Goal: Transaction & Acquisition: Purchase product/service

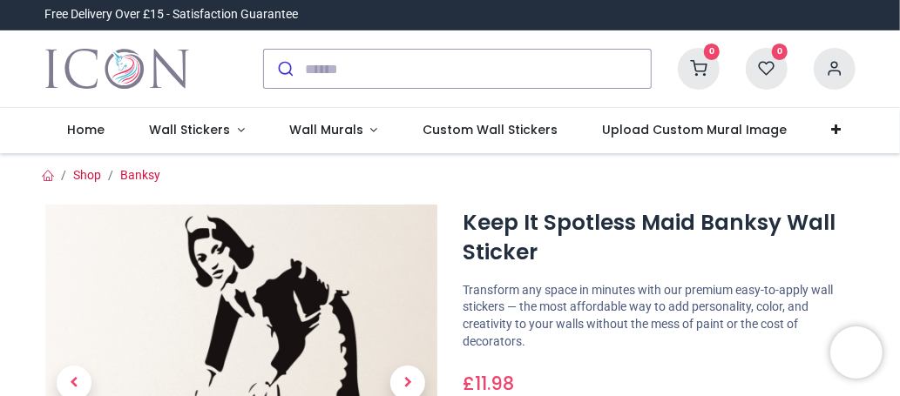
drag, startPoint x: 898, startPoint y: 35, endPoint x: 898, endPoint y: 50, distance: 14.8
click at [898, 50] on div "0 My Cart View Cart 0 Guest" at bounding box center [450, 69] width 900 height 78
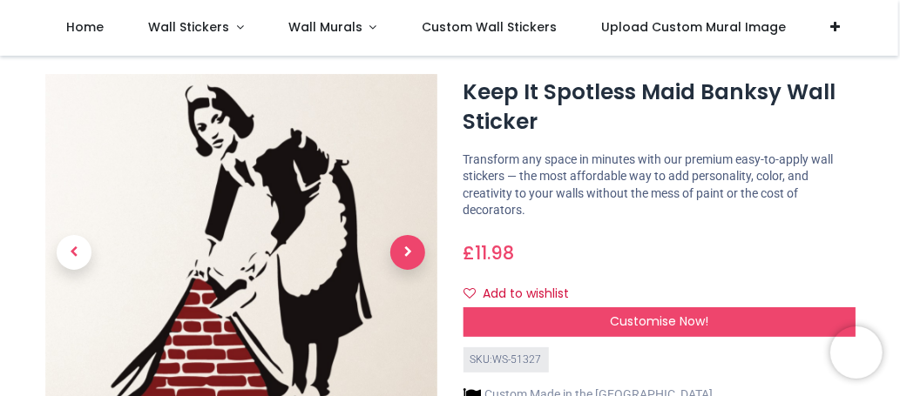
click at [401, 245] on span "Next" at bounding box center [407, 252] width 35 height 35
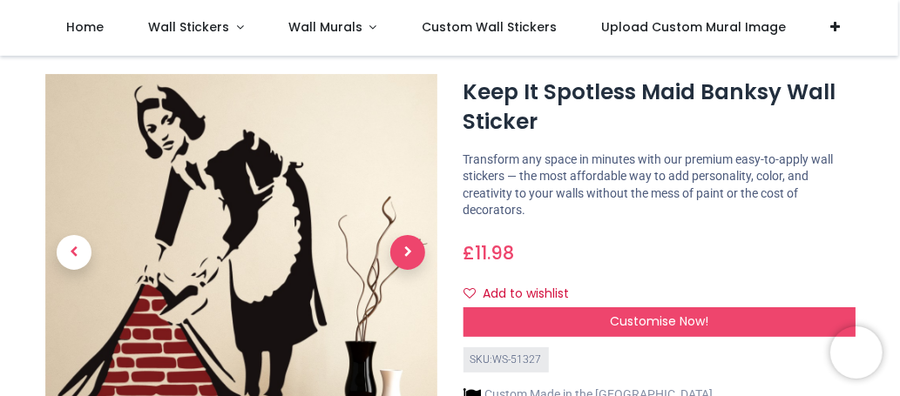
click at [400, 245] on span "Next" at bounding box center [407, 252] width 35 height 35
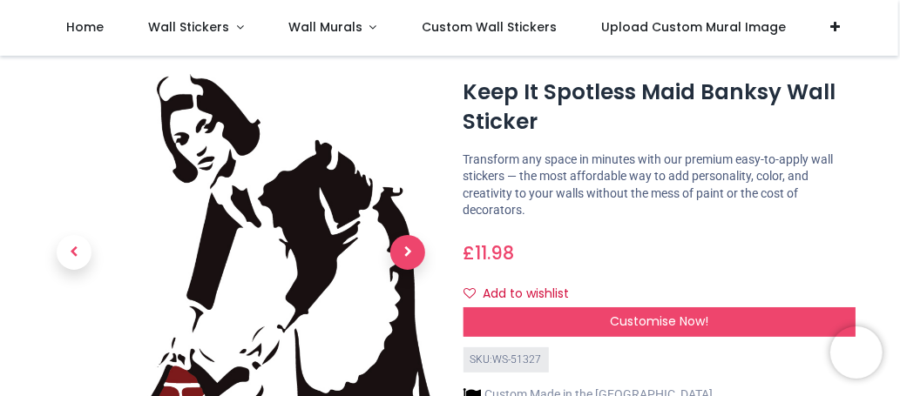
click at [400, 245] on span "Next" at bounding box center [407, 252] width 35 height 35
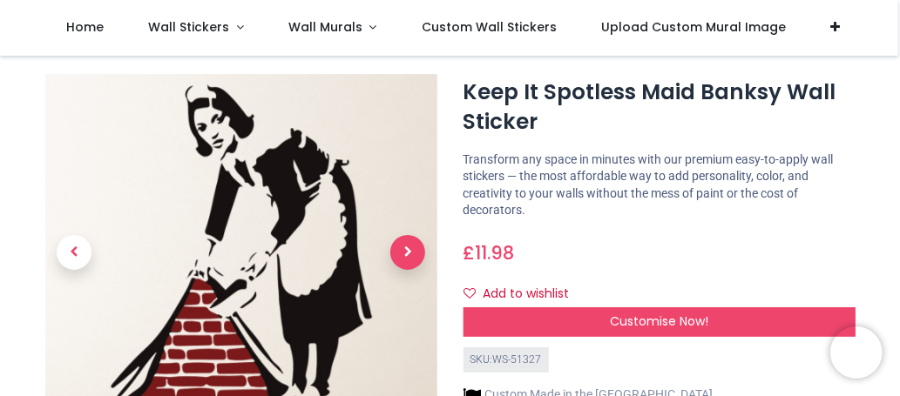
click at [400, 245] on span "Next" at bounding box center [407, 252] width 35 height 35
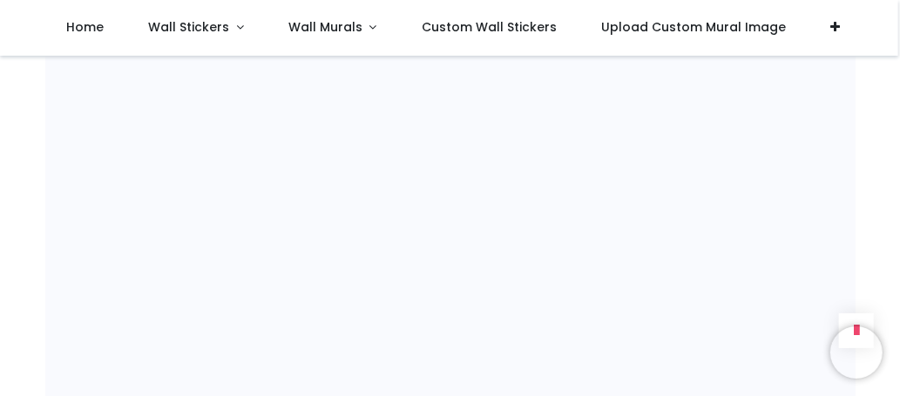
scroll to position [1160, 0]
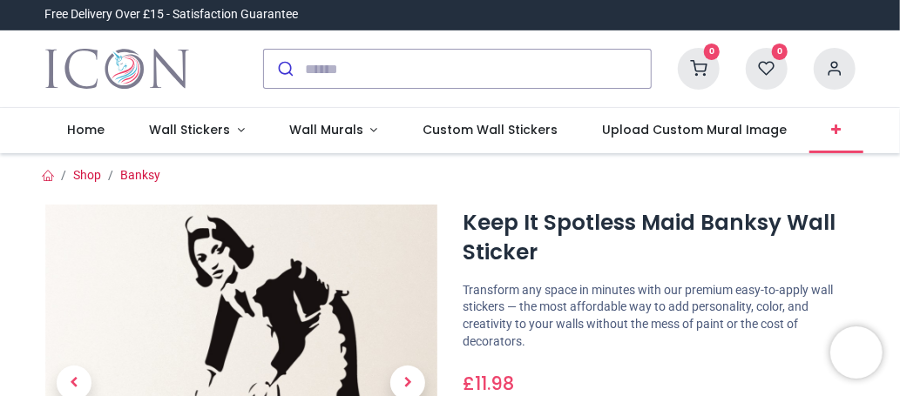
scroll to position [37, 0]
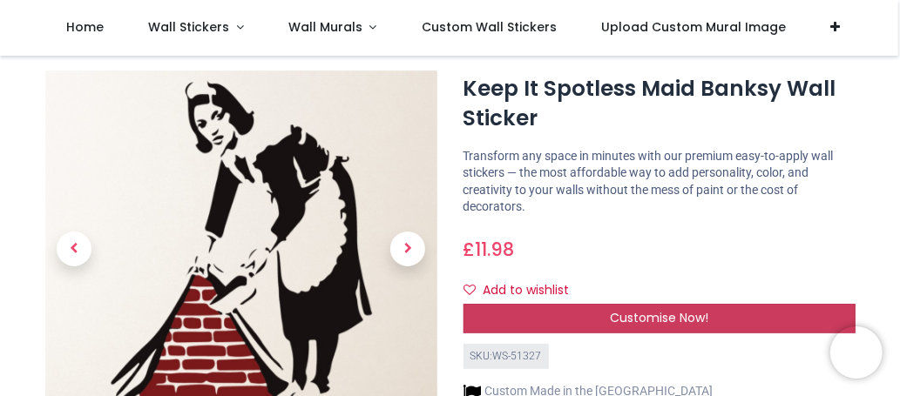
click at [648, 310] on span "Customise Now!" at bounding box center [659, 317] width 98 height 17
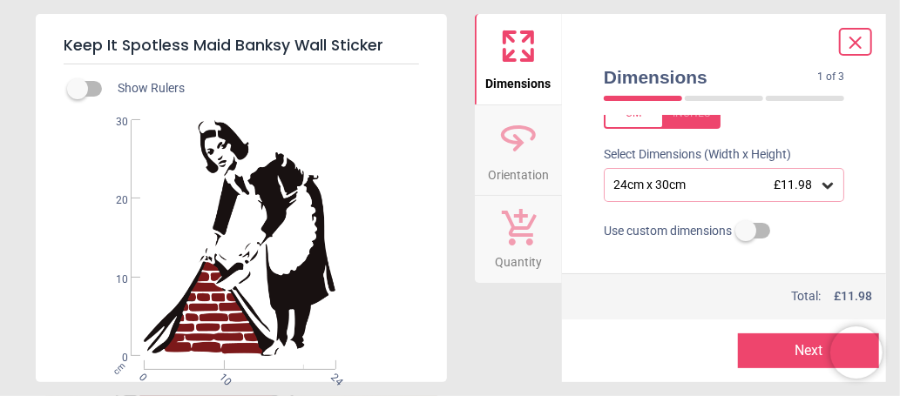
scroll to position [96, 0]
click at [820, 181] on icon at bounding box center [827, 183] width 17 height 17
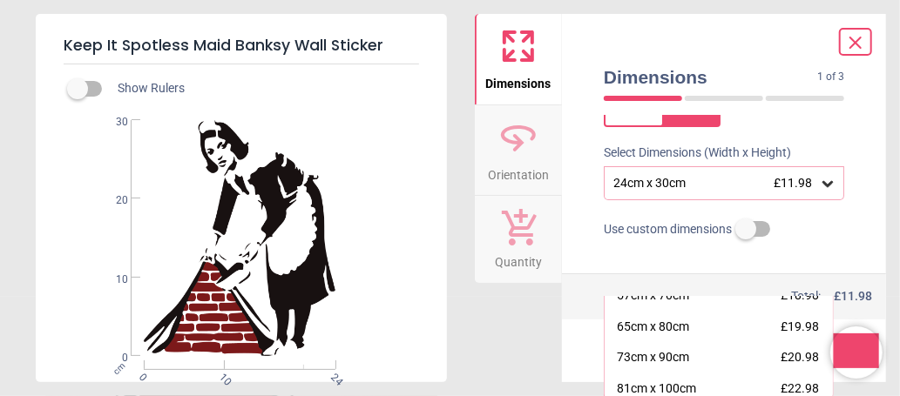
scroll to position [141, 0]
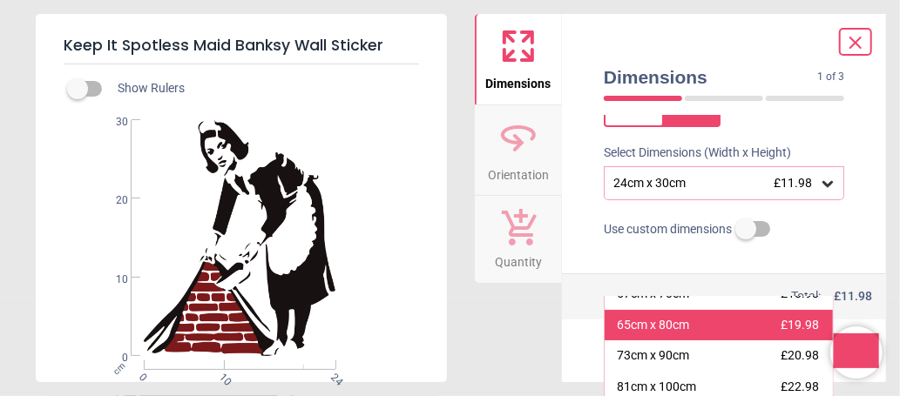
click at [642, 317] on div "65cm x 80cm" at bounding box center [653, 325] width 72 height 17
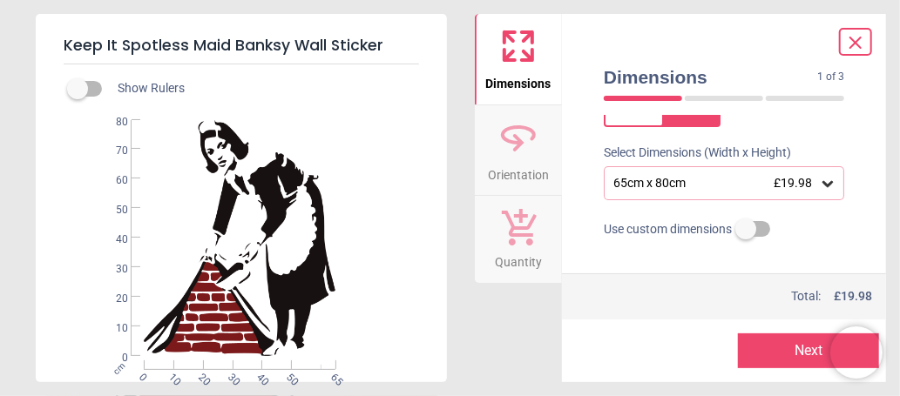
click at [779, 352] on button "Next" at bounding box center [808, 351] width 141 height 35
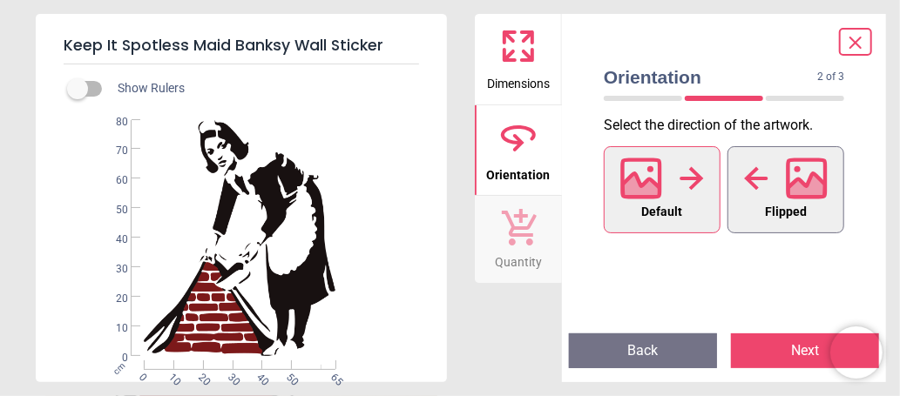
click at [812, 195] on icon at bounding box center [807, 177] width 37 height 37
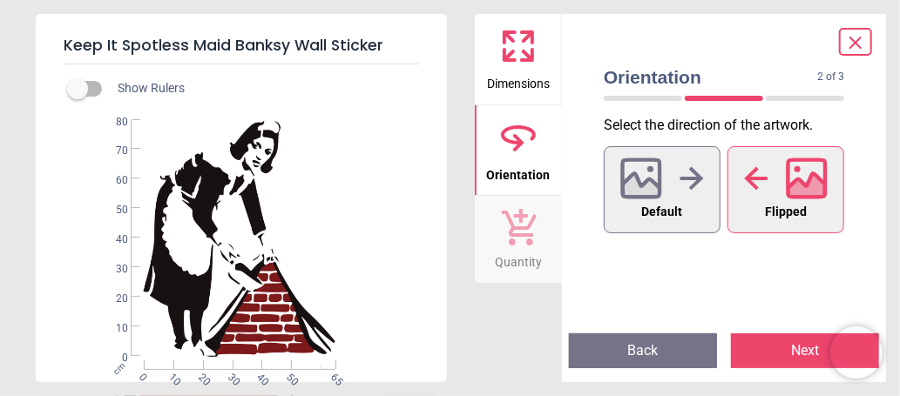
click at [801, 356] on button "Next" at bounding box center [805, 351] width 148 height 35
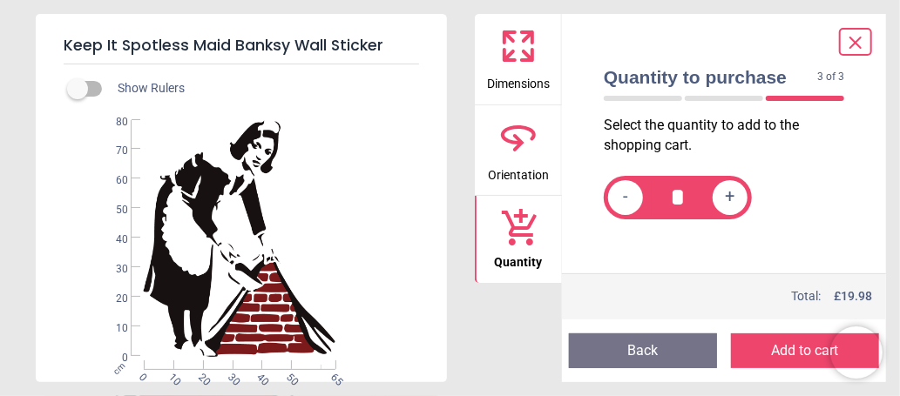
click at [811, 349] on button "Add to cart" at bounding box center [805, 351] width 148 height 35
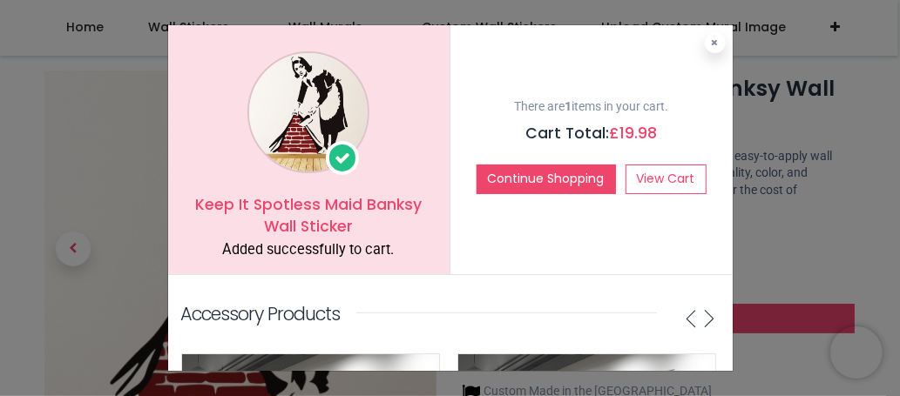
click at [780, 216] on div "Keep It Spotless Maid Banksy Wall Sticker Added successfully to cart. There are…" at bounding box center [450, 198] width 900 height 396
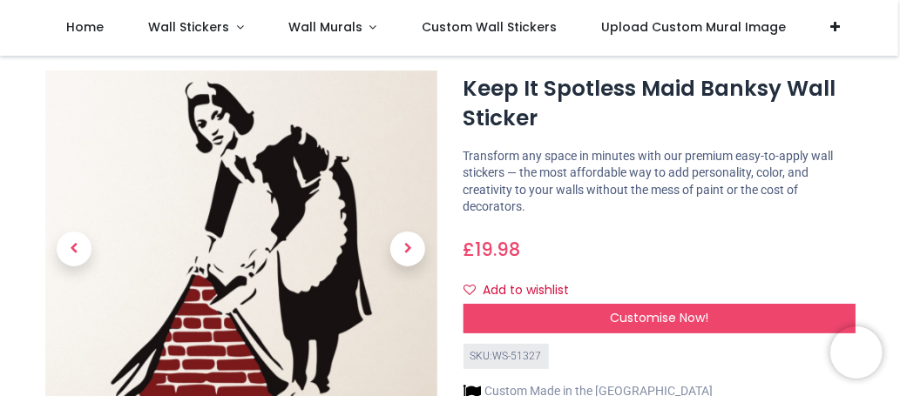
click at [852, 117] on h1 "Keep It Spotless Maid Banksy Wall Sticker" at bounding box center [660, 104] width 392 height 60
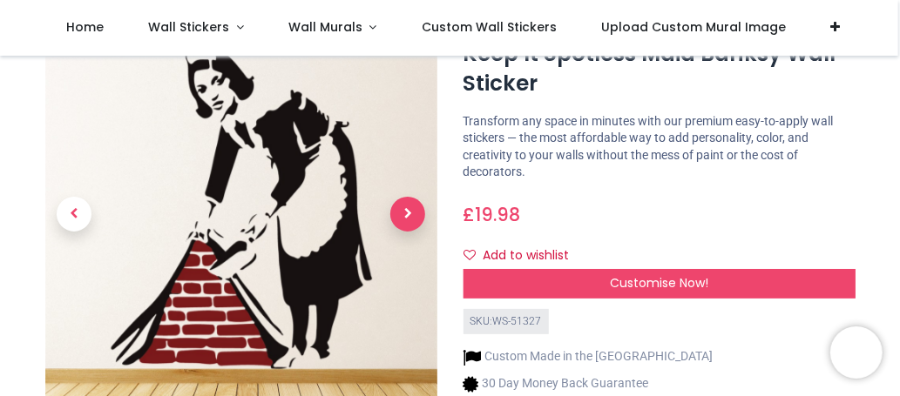
click at [410, 214] on span "Next" at bounding box center [407, 214] width 35 height 35
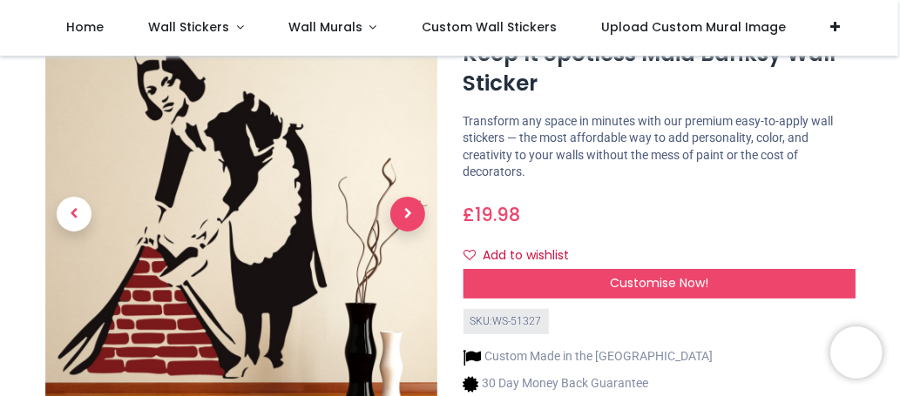
click at [410, 214] on span "Next" at bounding box center [407, 214] width 35 height 35
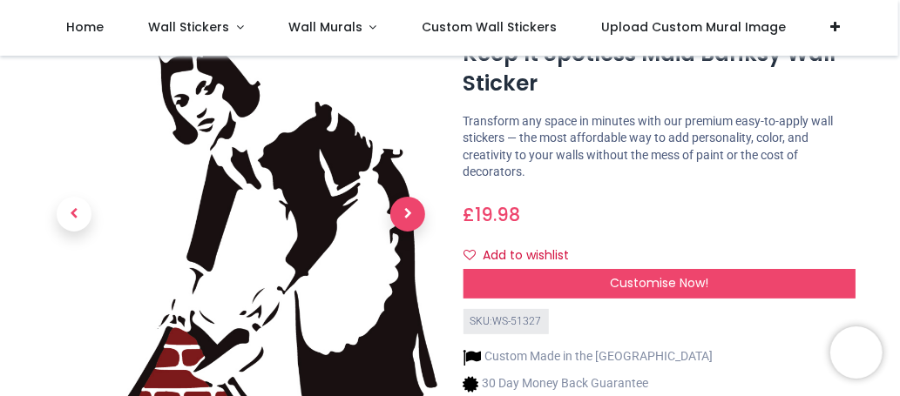
click at [410, 214] on span "Next" at bounding box center [407, 214] width 35 height 35
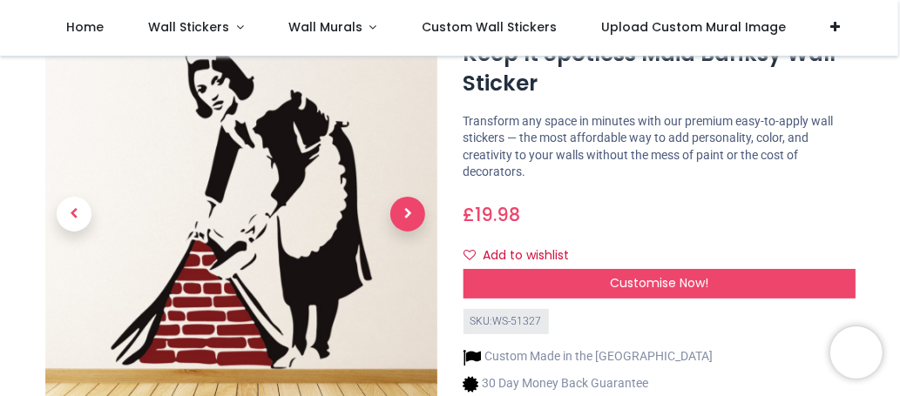
click at [410, 214] on span "Next" at bounding box center [407, 214] width 35 height 35
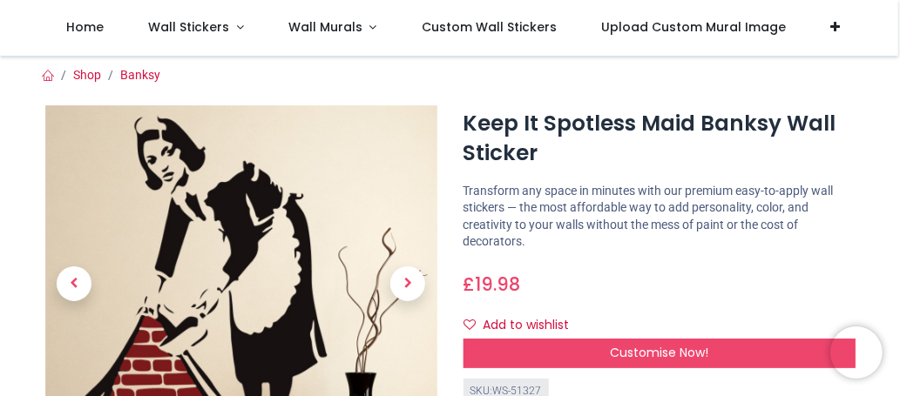
scroll to position [0, 0]
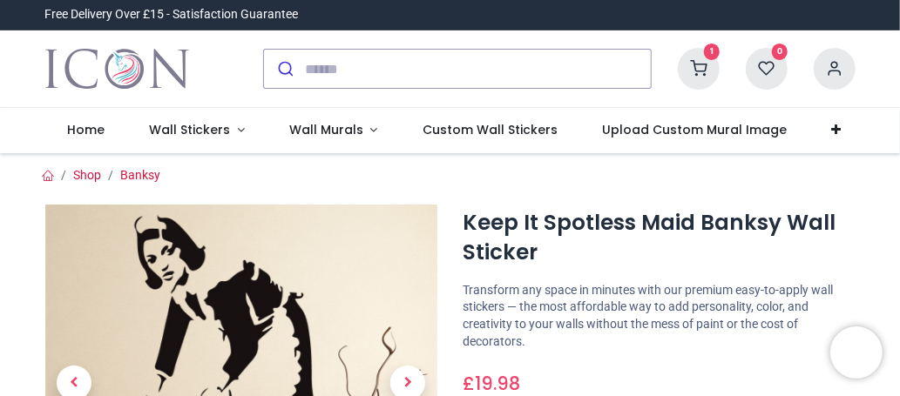
click at [699, 63] on icon at bounding box center [699, 69] width 42 height 42
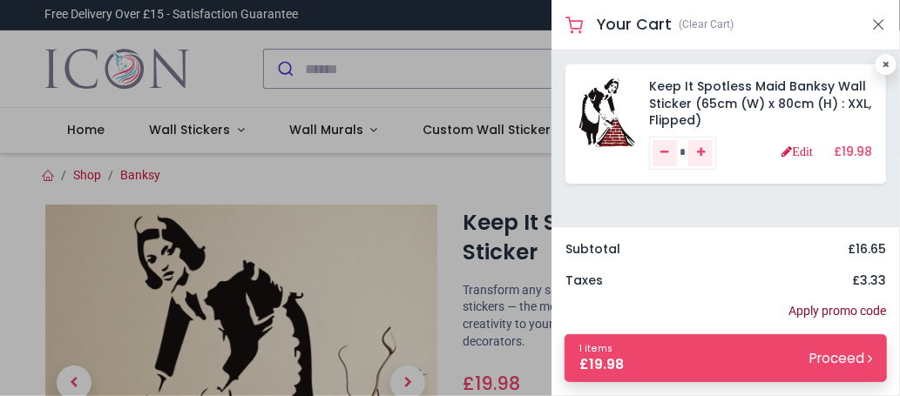
click at [827, 310] on link "Apply promo code" at bounding box center [838, 311] width 98 height 17
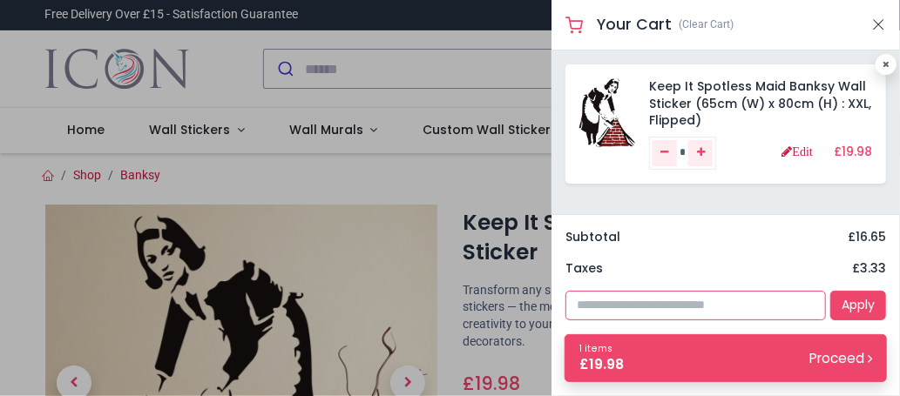
click at [674, 301] on input "text" at bounding box center [696, 306] width 261 height 30
type input "****"
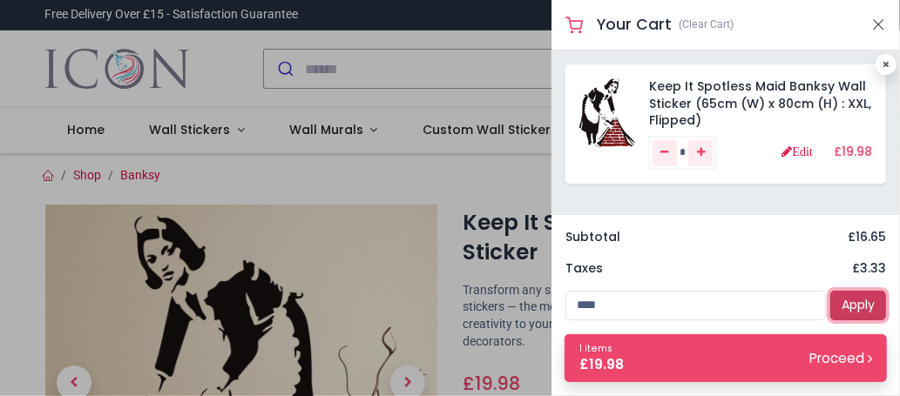
click at [843, 311] on link "Apply" at bounding box center [858, 306] width 56 height 30
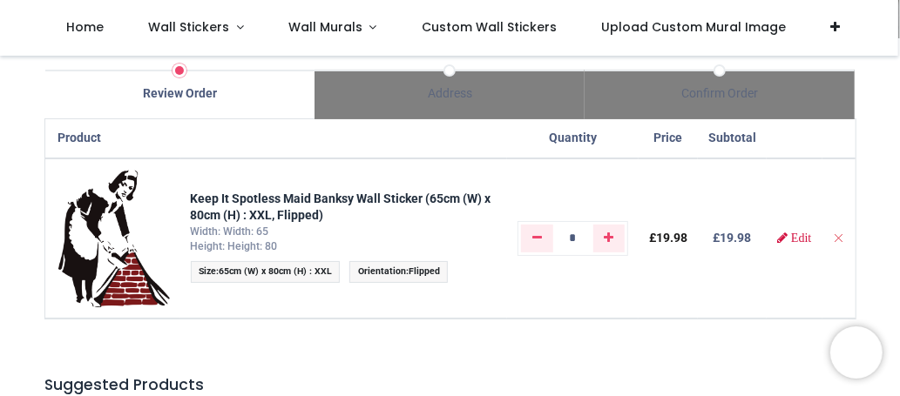
scroll to position [104, 0]
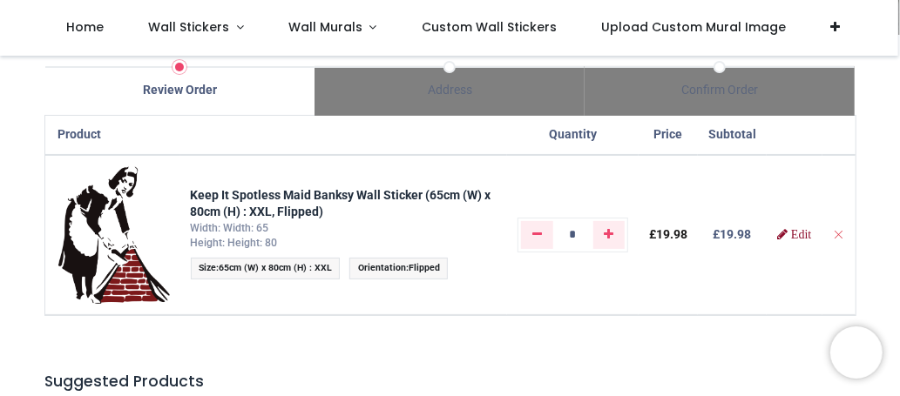
click at [791, 241] on span "Edit" at bounding box center [801, 234] width 20 height 12
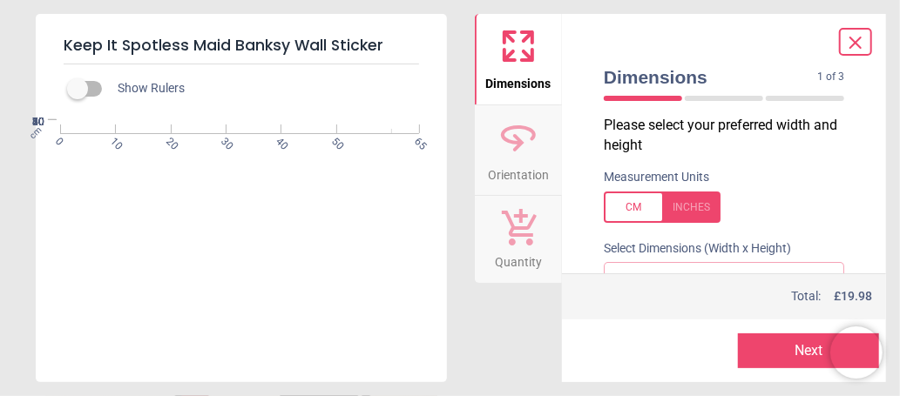
click at [645, 217] on div at bounding box center [662, 207] width 117 height 31
drag, startPoint x: 858, startPoint y: 187, endPoint x: 858, endPoint y: 206, distance: 18.3
click at [858, 206] on div "Dimensions 1 of 3 1 of 4 Please select your preferred width and height Measurem…" at bounding box center [724, 198] width 324 height 369
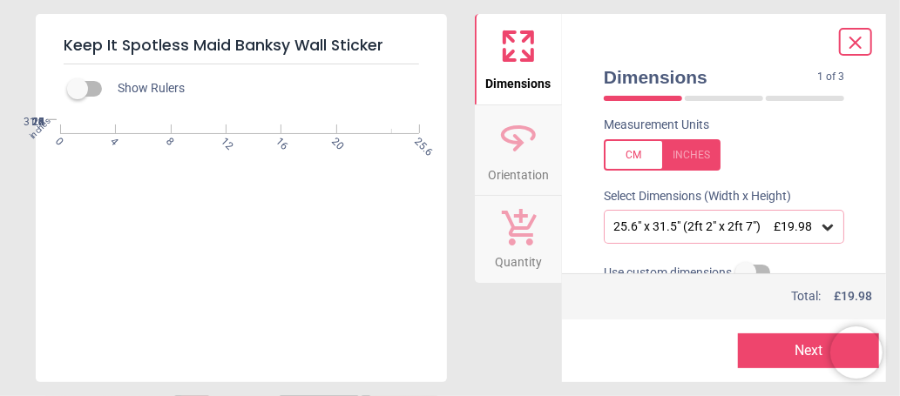
scroll to position [58, 0]
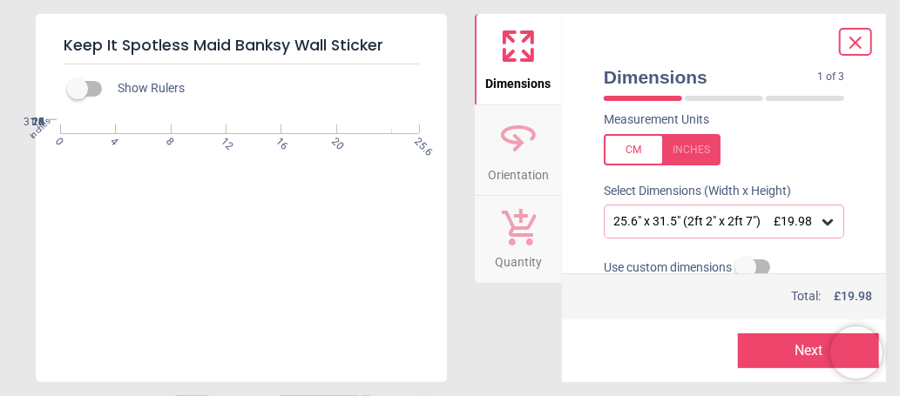
click at [654, 152] on div at bounding box center [662, 149] width 117 height 31
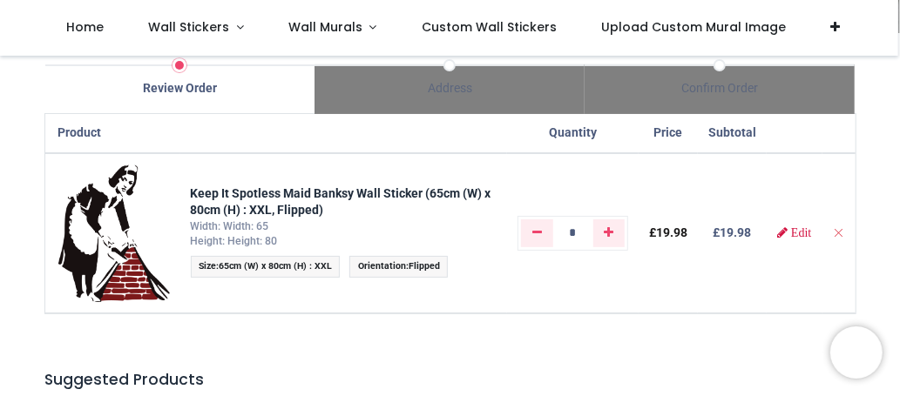
scroll to position [117, 0]
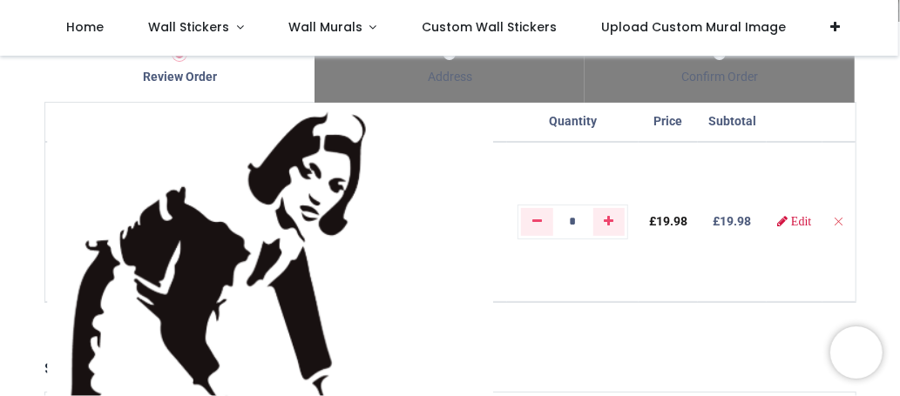
click at [213, 244] on img at bounding box center [270, 387] width 446 height 551
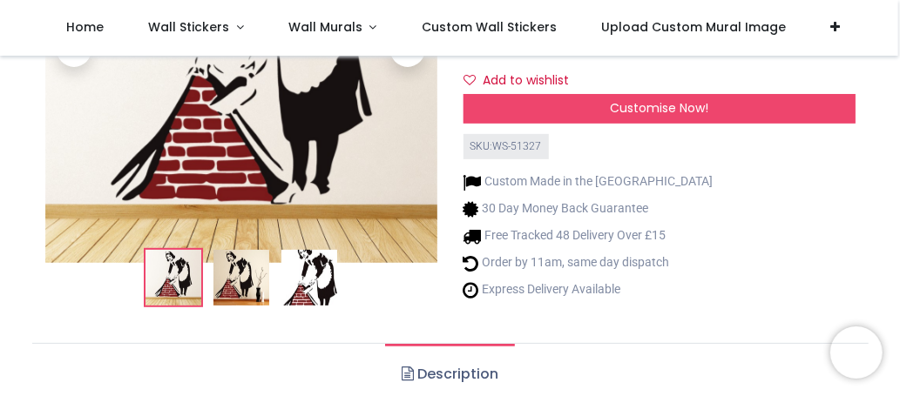
scroll to position [242, 0]
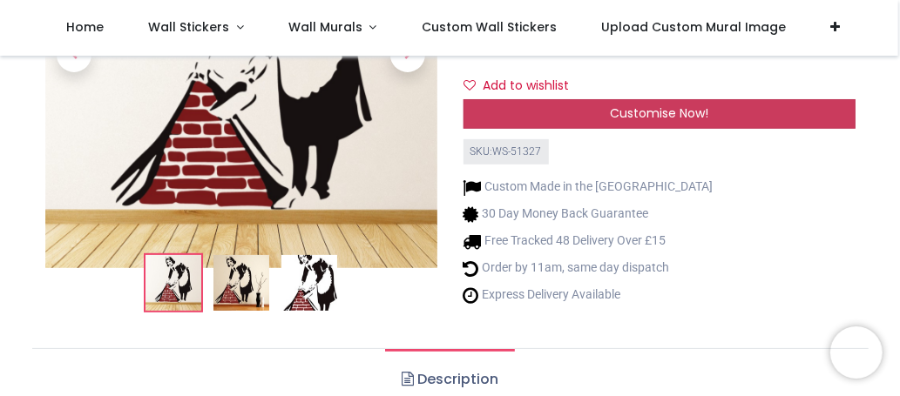
click at [714, 106] on div "Customise Now!" at bounding box center [660, 114] width 392 height 30
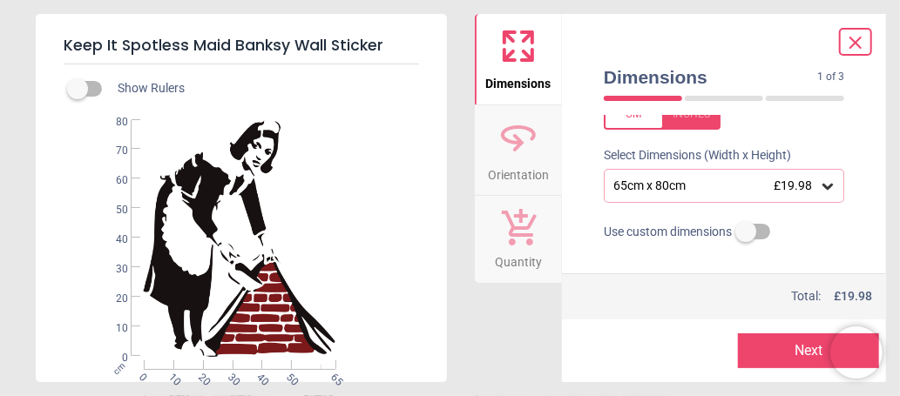
scroll to position [97, 0]
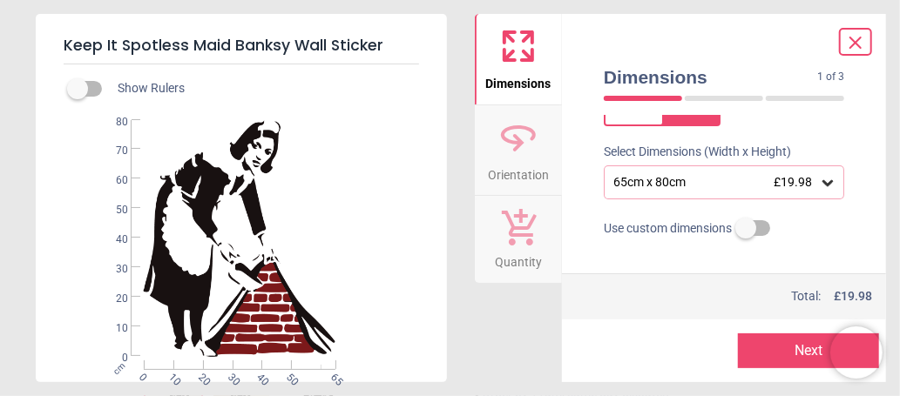
click at [822, 186] on icon at bounding box center [827, 182] width 17 height 17
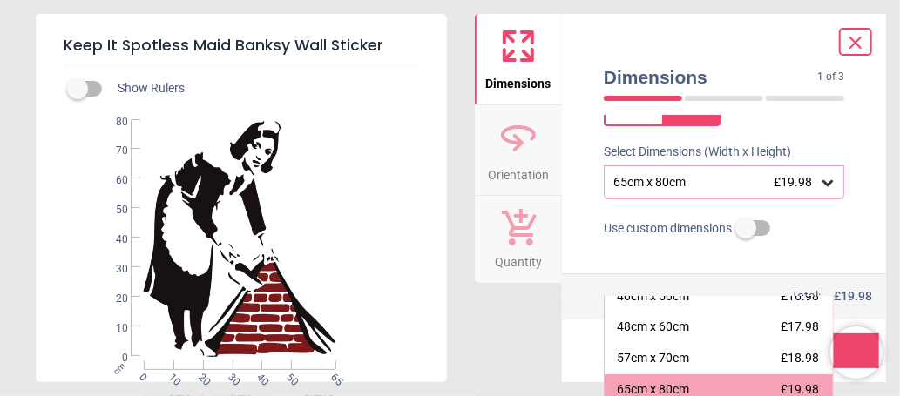
scroll to position [84, 0]
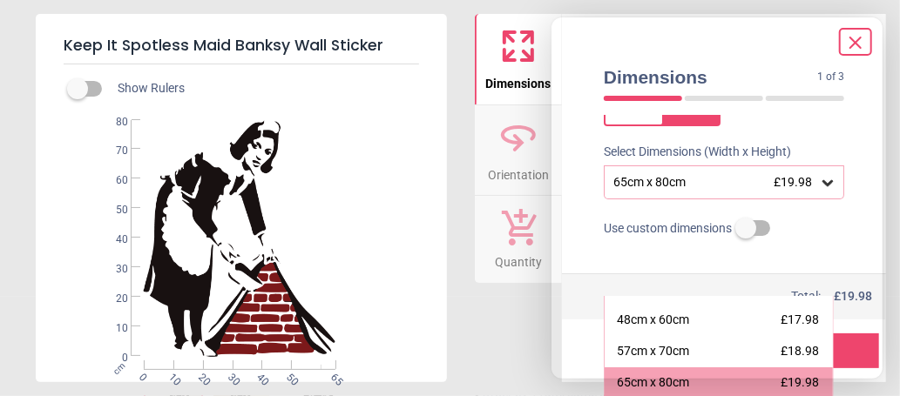
click at [515, 326] on div "Dimensions Orientation Quantity" at bounding box center [518, 198] width 87 height 369
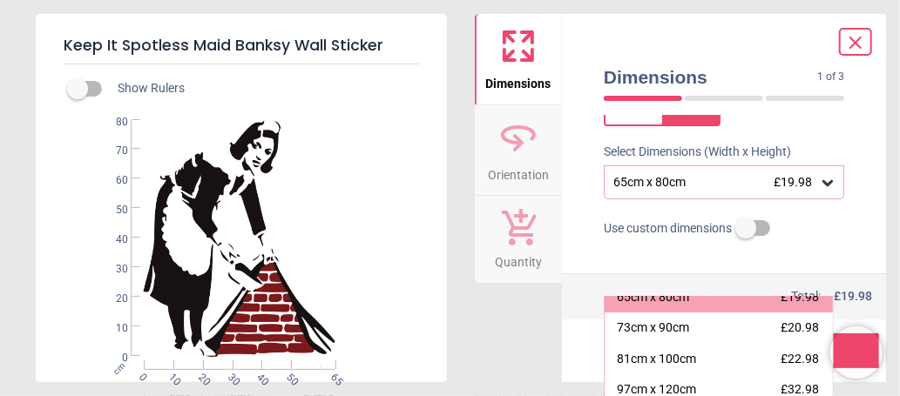
scroll to position [134, 0]
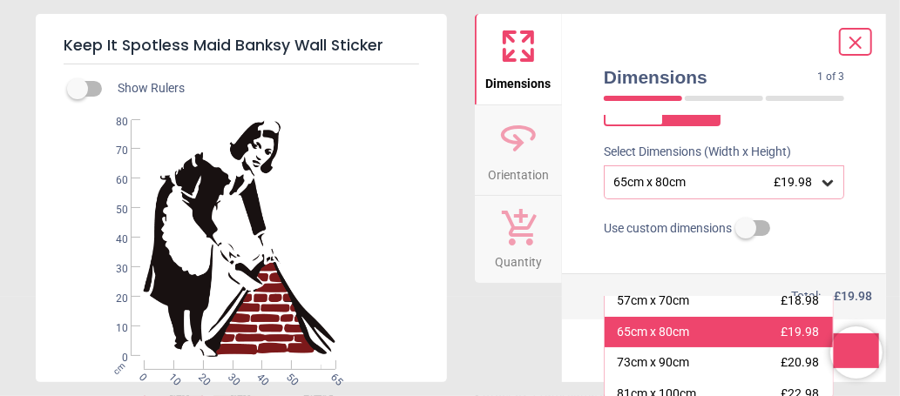
click at [768, 339] on div "65cm x 80cm £19.98" at bounding box center [719, 332] width 228 height 31
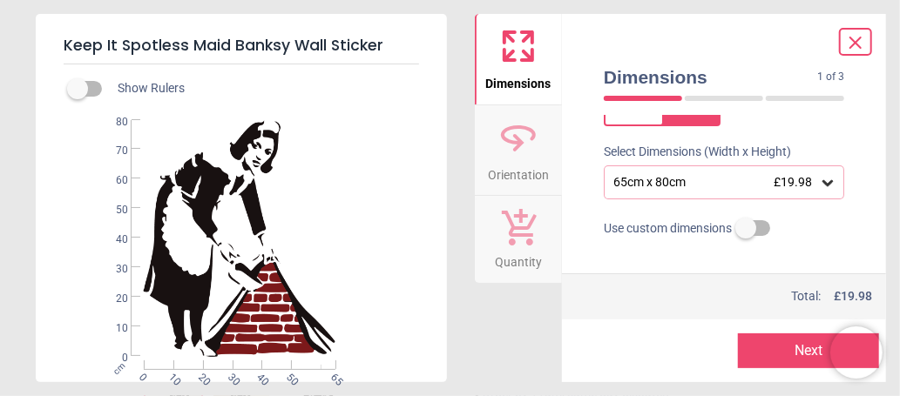
click at [797, 349] on button "Next" at bounding box center [808, 351] width 141 height 35
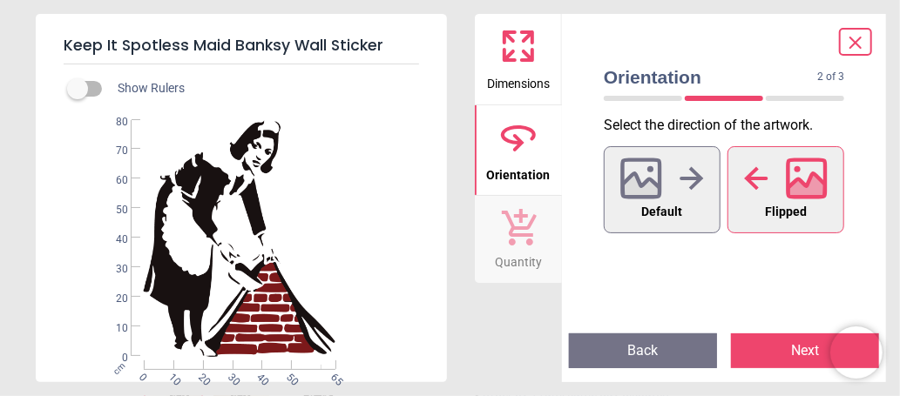
click at [821, 212] on button "Flipped" at bounding box center [786, 189] width 117 height 87
click at [769, 352] on button "Next" at bounding box center [805, 351] width 148 height 35
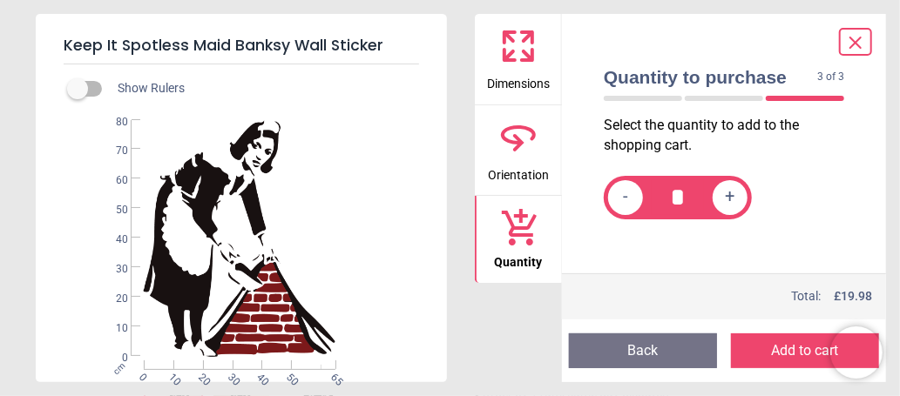
click at [654, 342] on button "Back" at bounding box center [643, 351] width 148 height 35
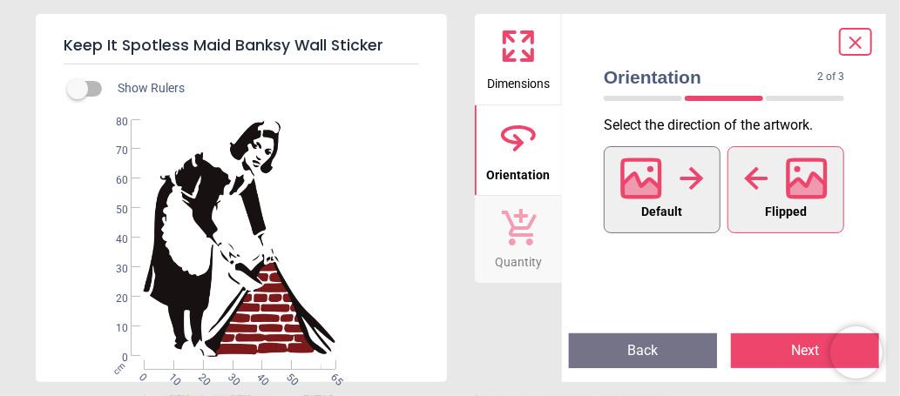
click at [663, 212] on span "Default" at bounding box center [662, 212] width 41 height 23
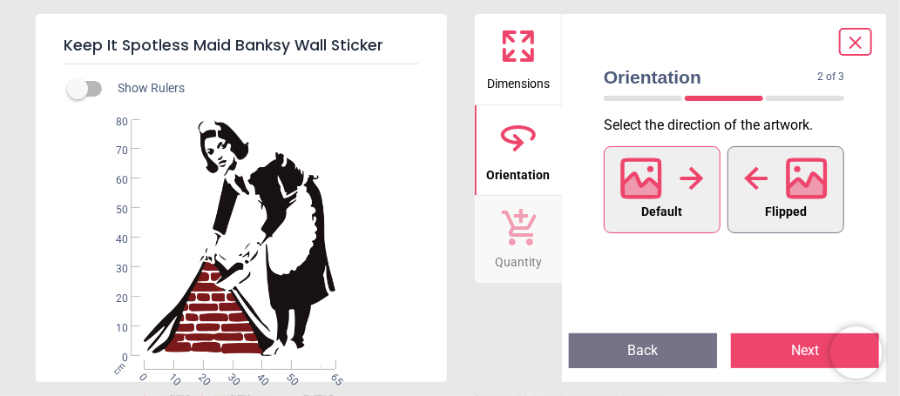
click at [783, 212] on span "Flipped" at bounding box center [786, 212] width 42 height 23
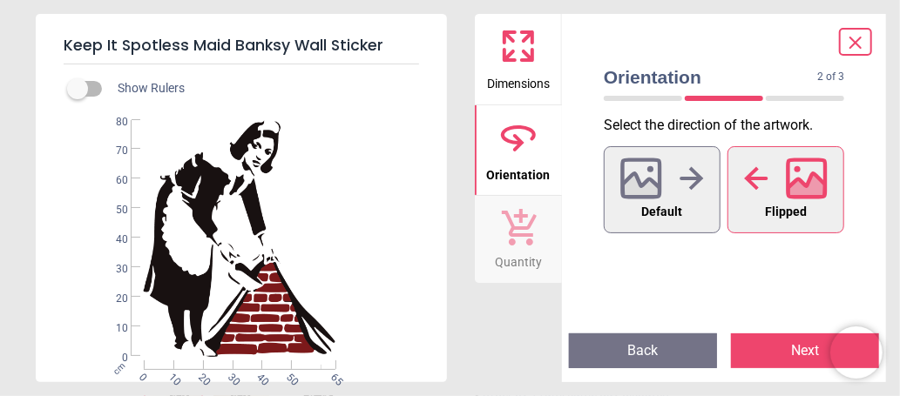
click at [774, 342] on button "Next" at bounding box center [805, 351] width 148 height 35
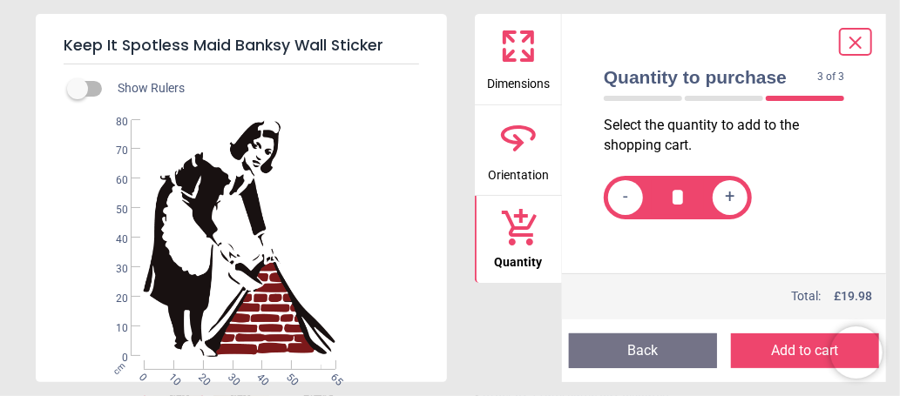
click at [774, 350] on button "Add to cart" at bounding box center [805, 351] width 148 height 35
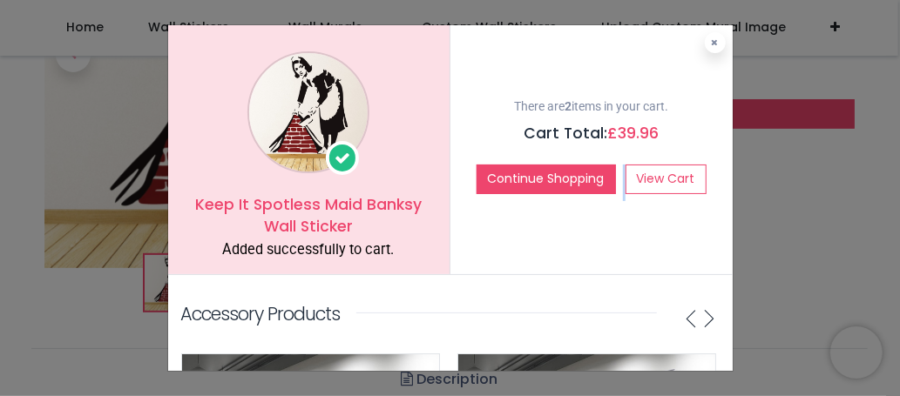
drag, startPoint x: 729, startPoint y: 136, endPoint x: 726, endPoint y: 170, distance: 34.2
click at [726, 169] on div "There are 2 items in your cart. Cart Total: £ 39.96 Continue Shopping View Cart" at bounding box center [592, 149] width 282 height 249
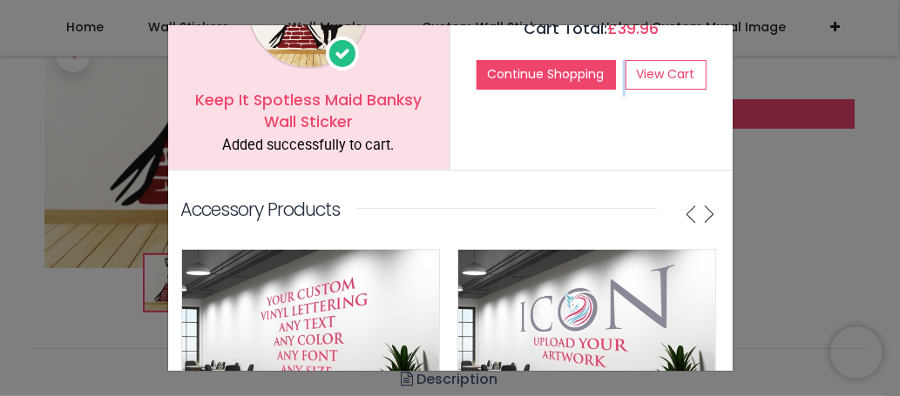
scroll to position [108, 0]
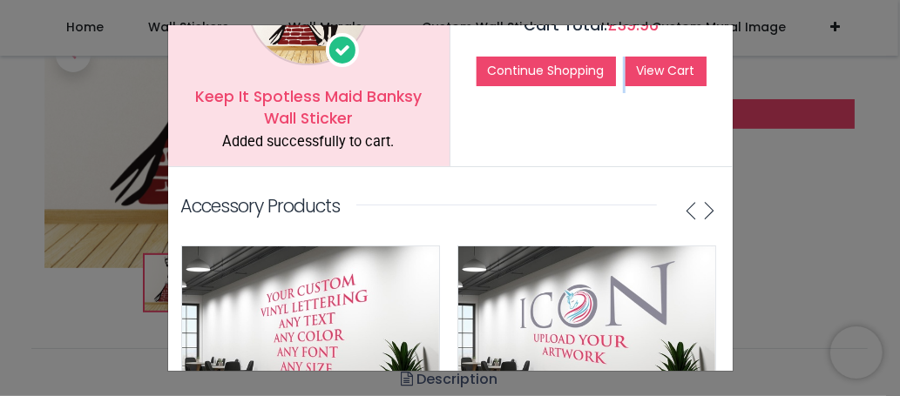
click at [685, 69] on link "View Cart" at bounding box center [666, 72] width 81 height 30
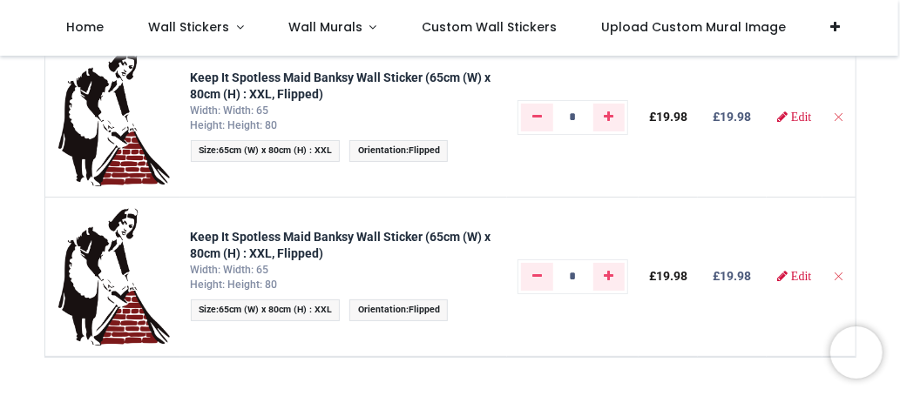
scroll to position [228, 0]
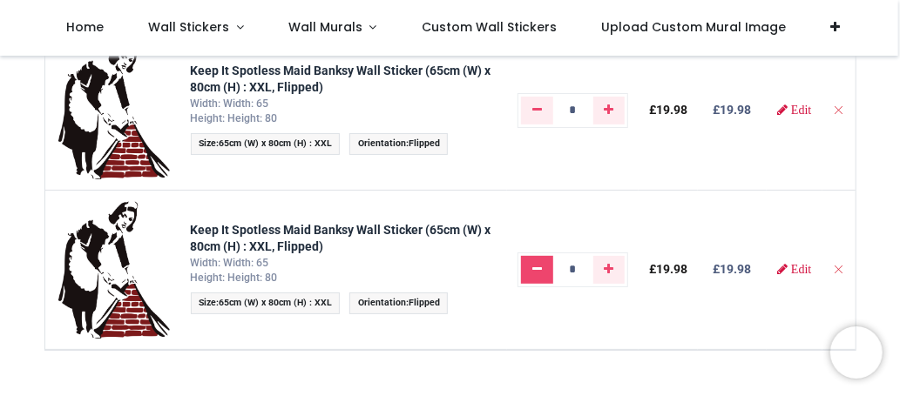
click at [535, 273] on icon "Remove one" at bounding box center [537, 269] width 10 height 12
type input "*"
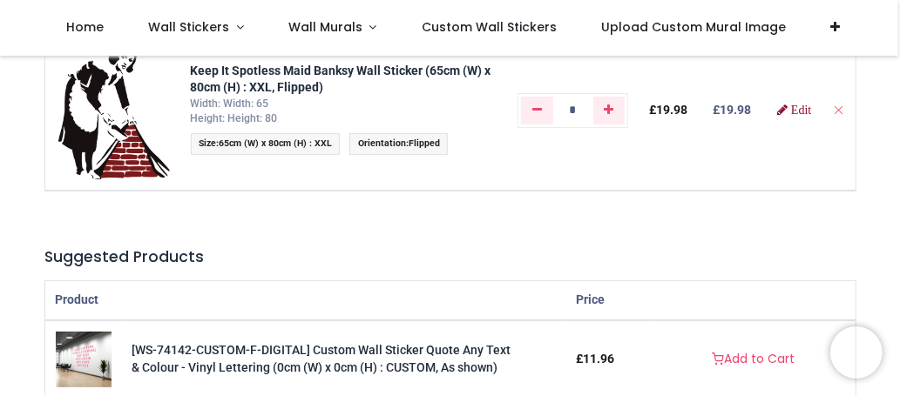
click at [801, 111] on span "Edit" at bounding box center [801, 110] width 20 height 12
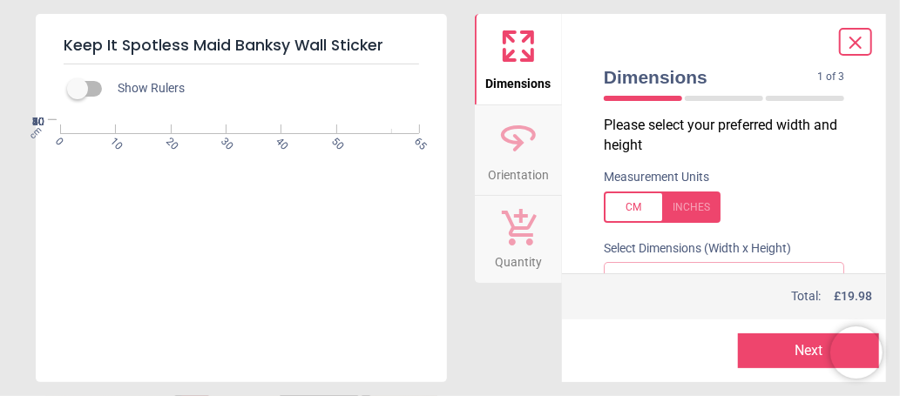
click at [898, 52] on div "Keep It Spotless Maid Banksy Wall Sticker Show Rulers cm 0 10 20 30 40 50 65 0 …" at bounding box center [450, 198] width 900 height 396
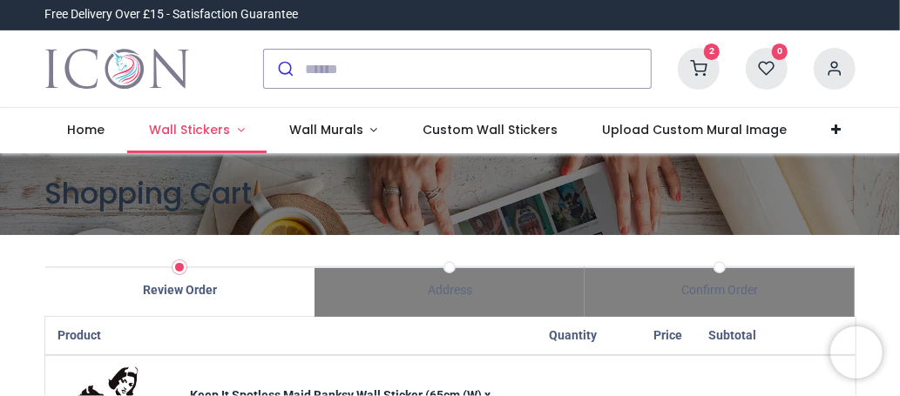
click at [233, 132] on link "Wall Stickers" at bounding box center [197, 130] width 140 height 45
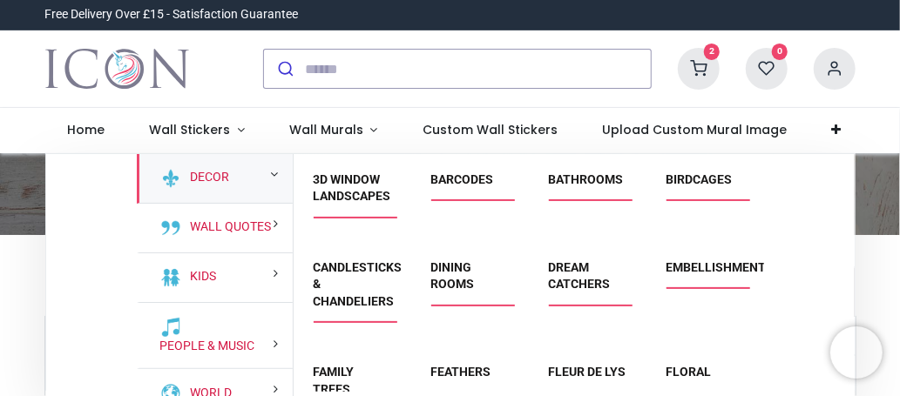
click at [708, 75] on icon at bounding box center [699, 69] width 42 height 42
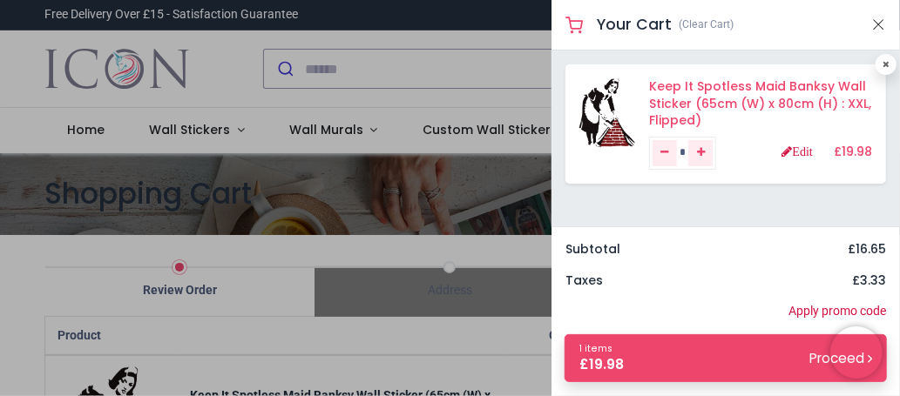
click at [692, 98] on link "Keep It Spotless Maid Banksy Wall Sticker (65cm (W) x 80cm (H) : XXL, Flipped)" at bounding box center [760, 103] width 222 height 51
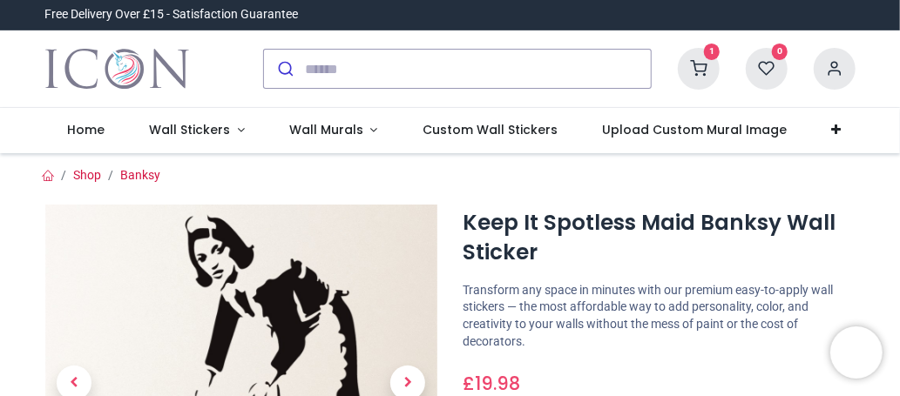
click at [701, 71] on icon at bounding box center [699, 69] width 42 height 42
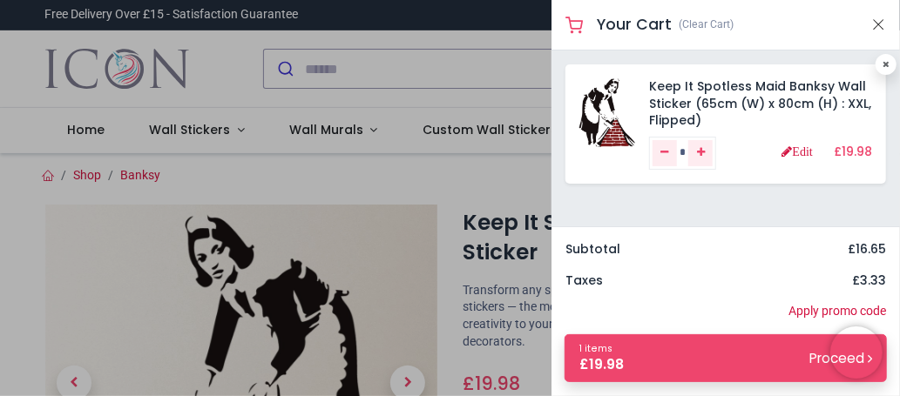
click at [422, 47] on div at bounding box center [450, 198] width 900 height 396
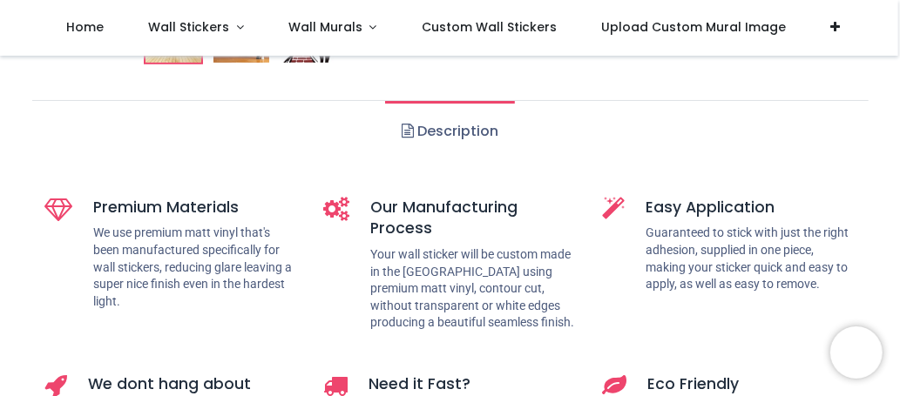
scroll to position [493, 0]
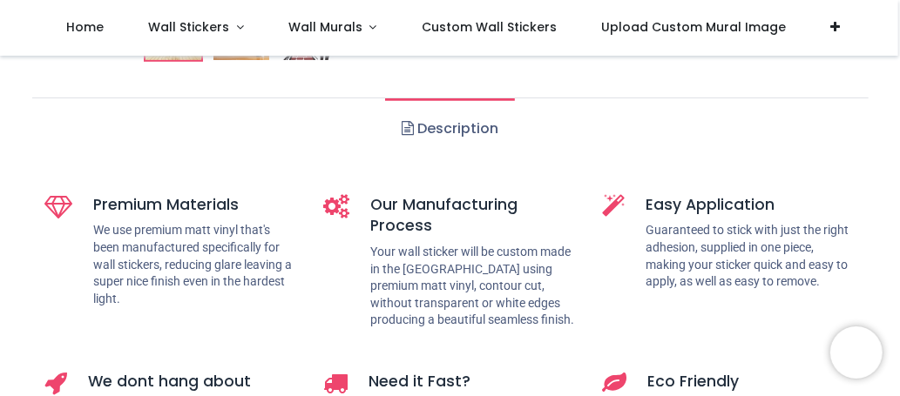
click at [450, 126] on link "Description" at bounding box center [450, 128] width 130 height 61
click at [406, 128] on span at bounding box center [408, 128] width 12 height 14
click at [408, 127] on span at bounding box center [408, 128] width 12 height 14
click at [408, 126] on span at bounding box center [408, 128] width 12 height 14
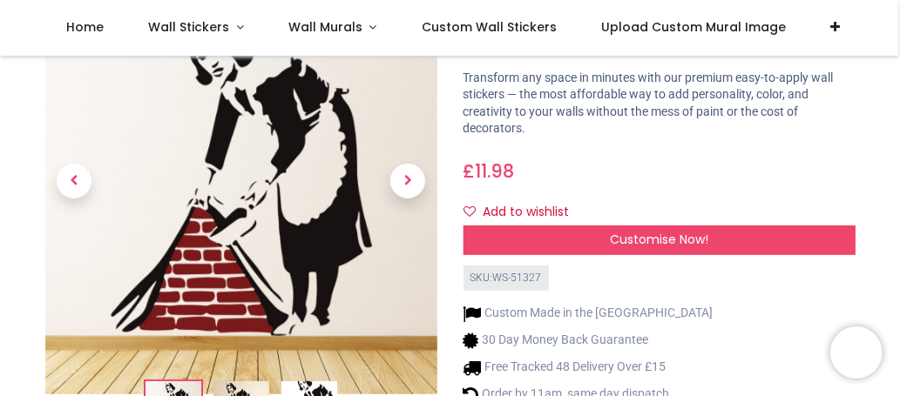
scroll to position [139, 0]
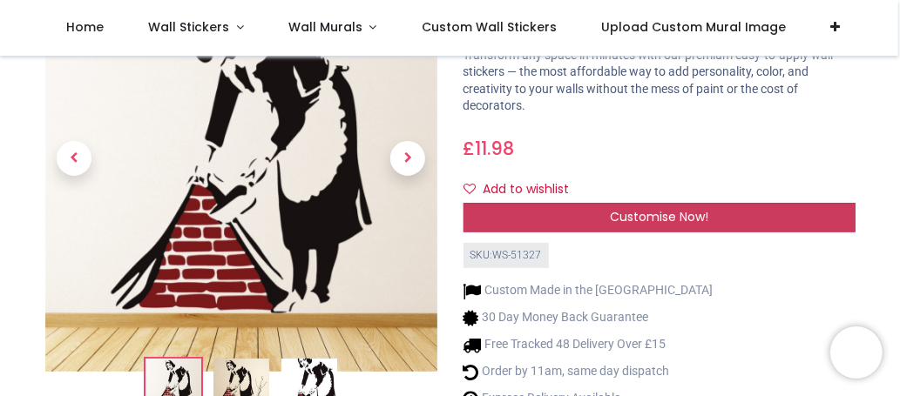
click at [707, 213] on span "Customise Now!" at bounding box center [659, 216] width 98 height 17
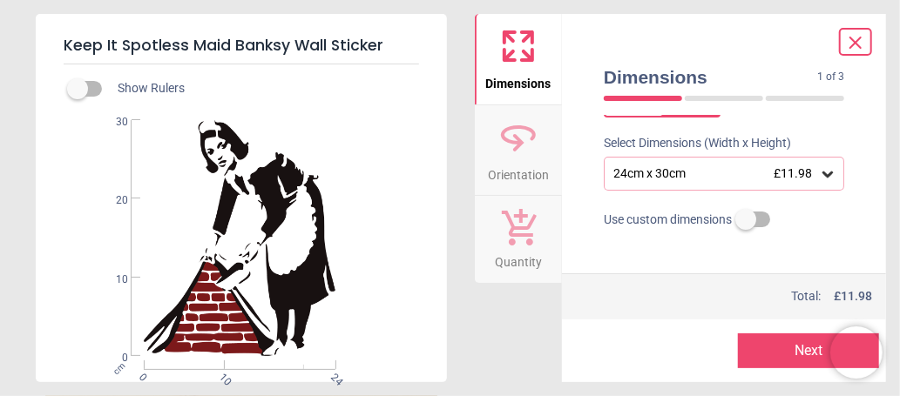
scroll to position [109, 0]
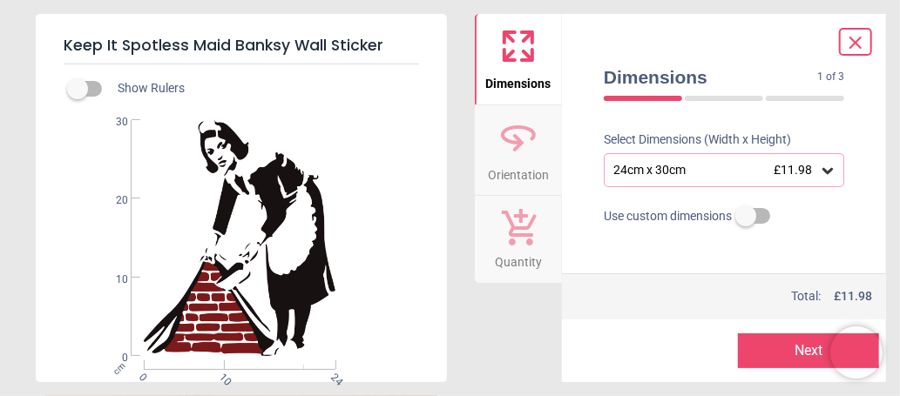
click at [819, 164] on icon at bounding box center [827, 170] width 17 height 17
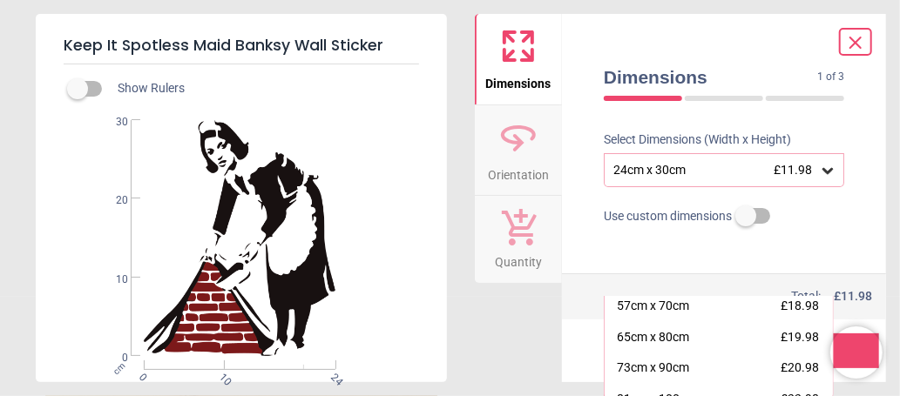
scroll to position [133, 0]
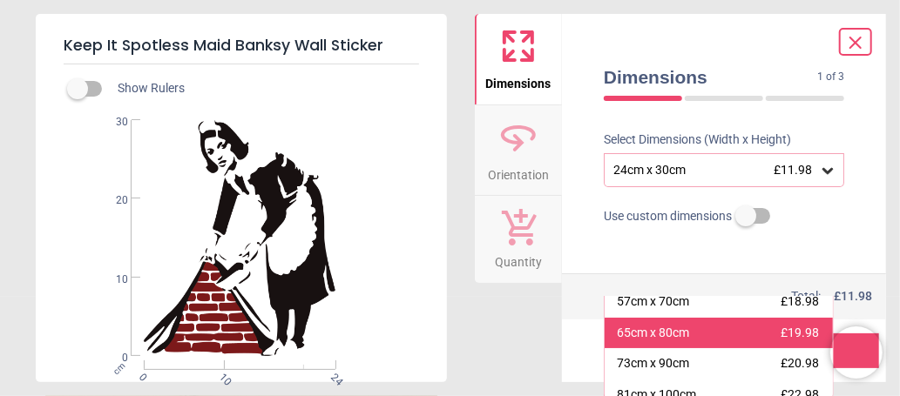
click at [744, 333] on div "65cm x 80cm £19.98" at bounding box center [719, 333] width 228 height 31
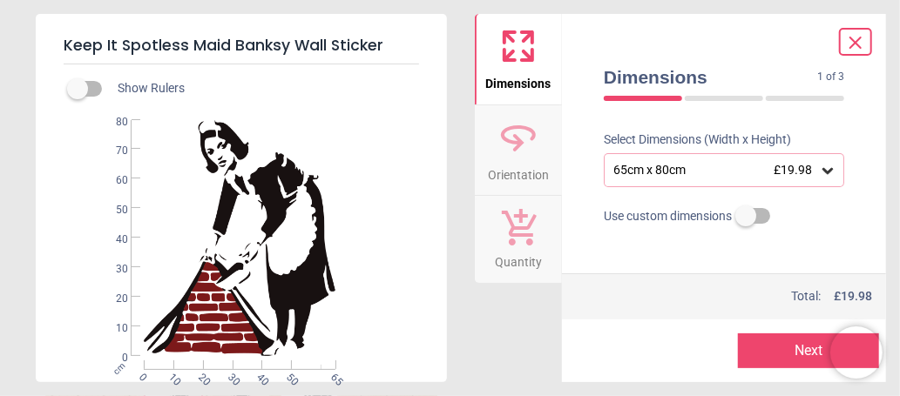
click at [536, 134] on icon at bounding box center [519, 138] width 42 height 42
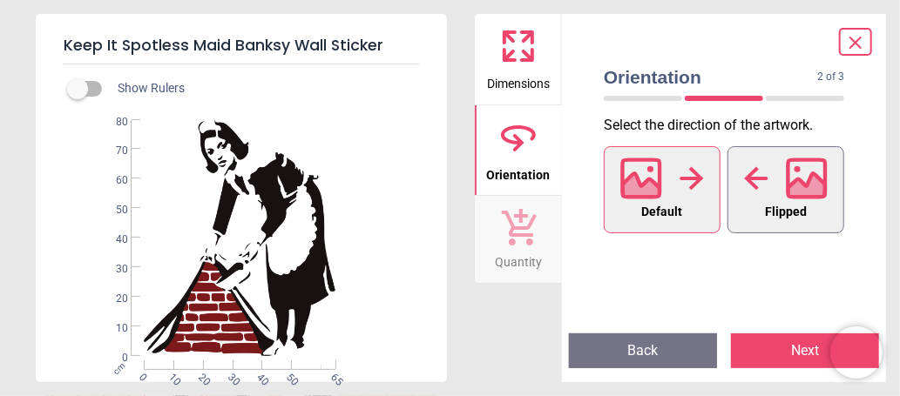
click at [816, 189] on icon at bounding box center [807, 188] width 37 height 30
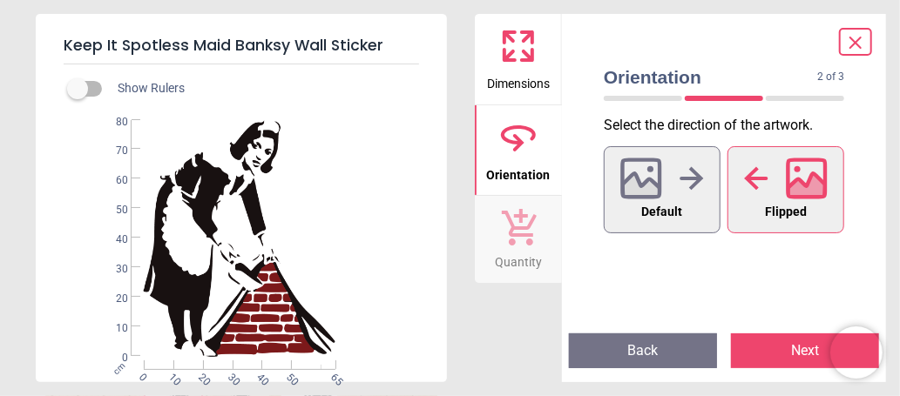
click at [782, 345] on button "Next" at bounding box center [805, 351] width 148 height 35
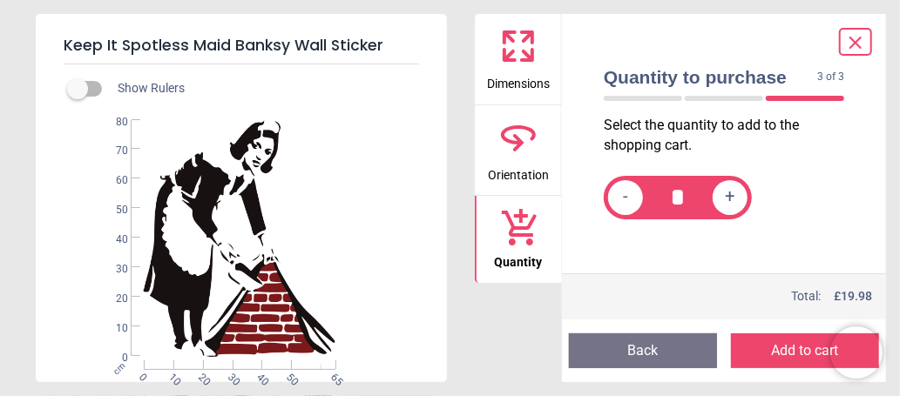
click at [782, 345] on button "Add to cart" at bounding box center [805, 351] width 148 height 35
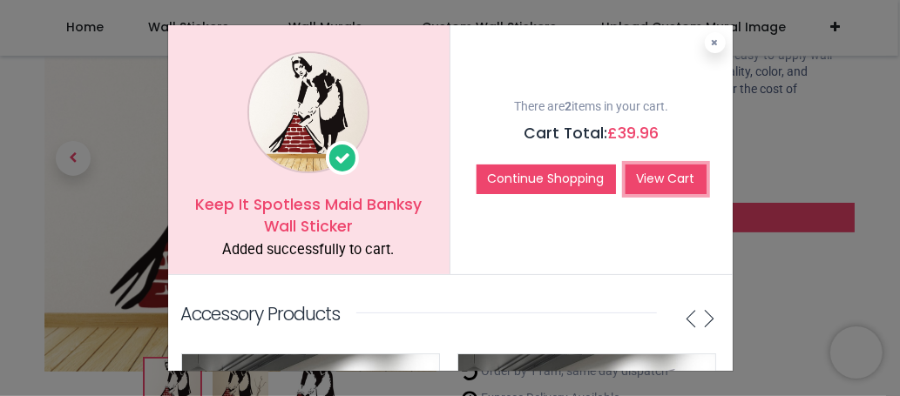
click at [670, 182] on link "View Cart" at bounding box center [666, 180] width 81 height 30
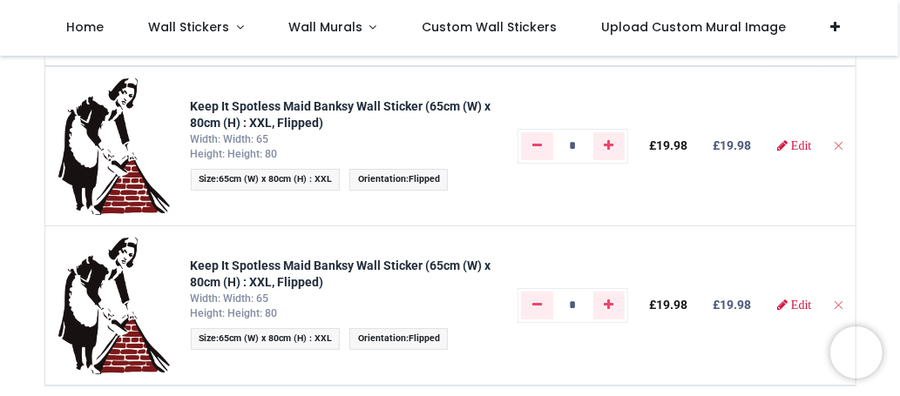
scroll to position [206, 0]
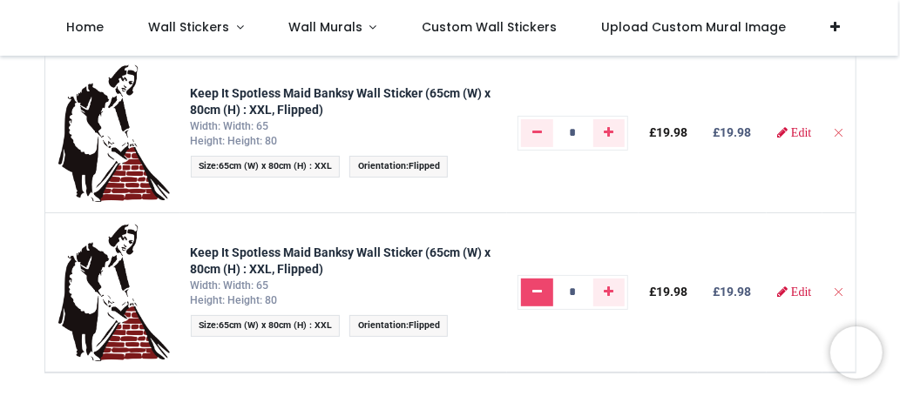
click at [523, 287] on link "Remove one" at bounding box center [537, 293] width 32 height 28
type input "*"
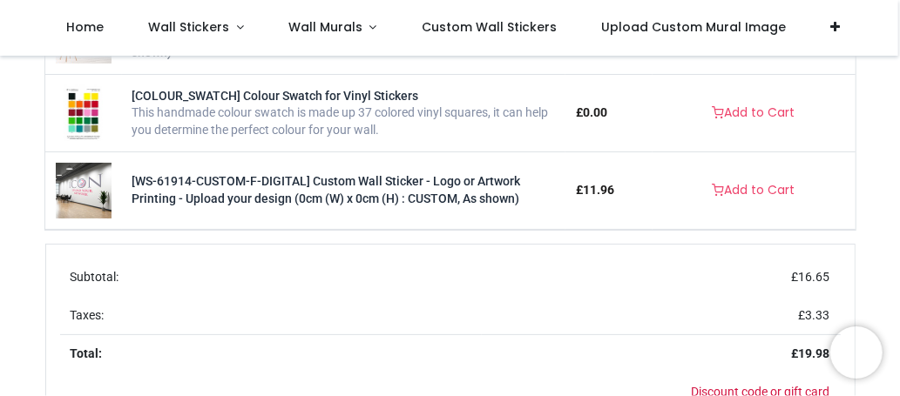
scroll to position [641, 0]
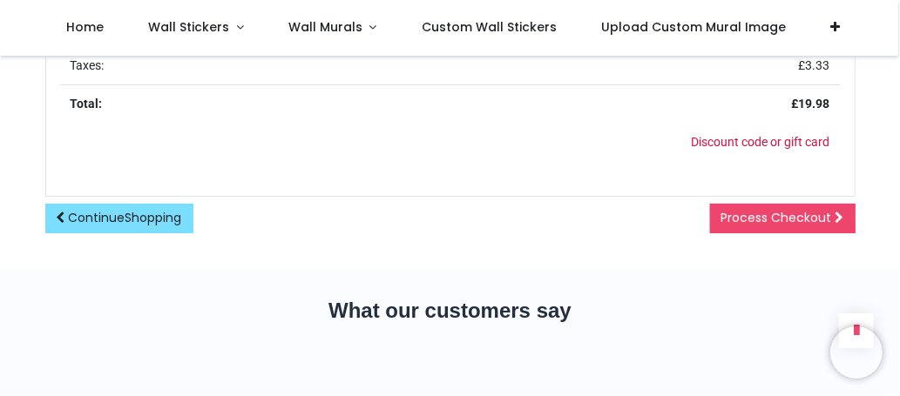
scroll to position [900, 0]
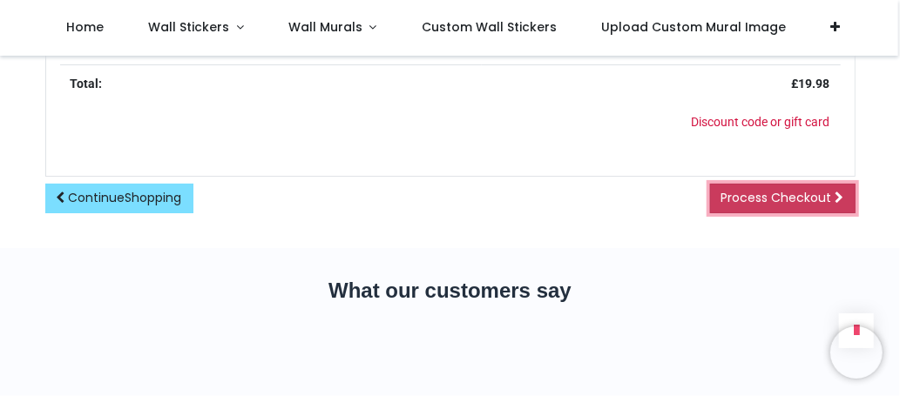
click at [776, 184] on link "Process Checkout" at bounding box center [783, 199] width 146 height 30
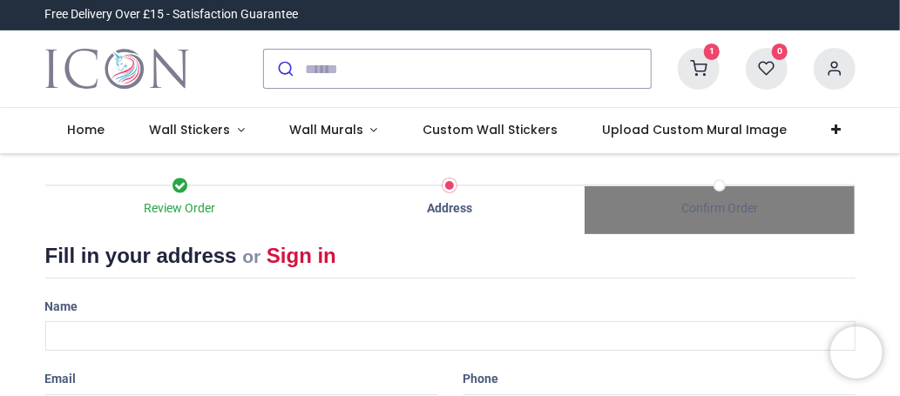
select select "***"
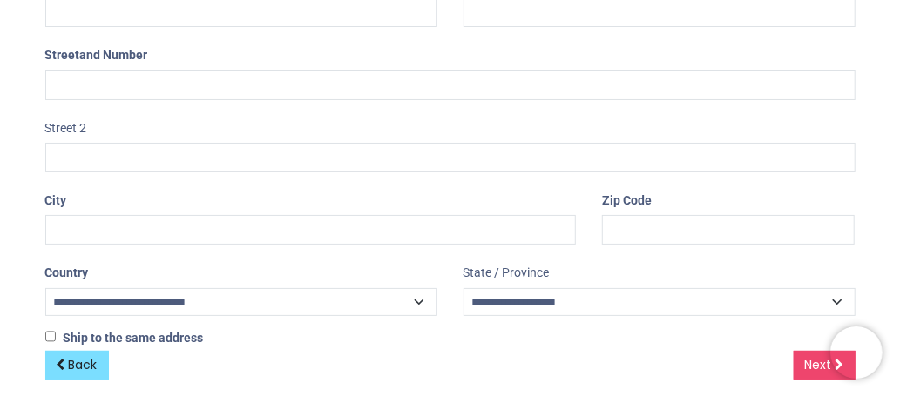
scroll to position [480, 0]
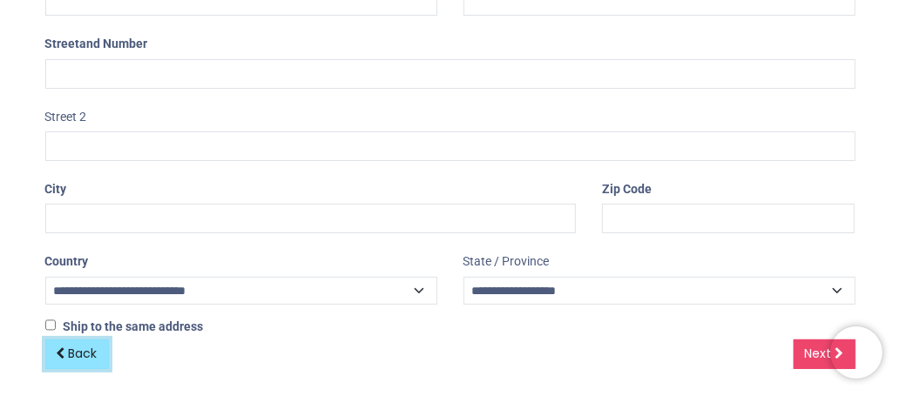
click at [72, 346] on span "Back" at bounding box center [83, 353] width 29 height 17
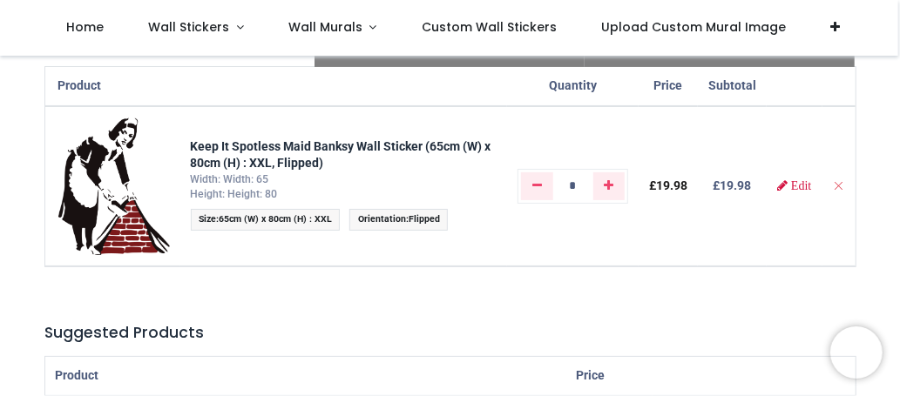
scroll to position [148, 0]
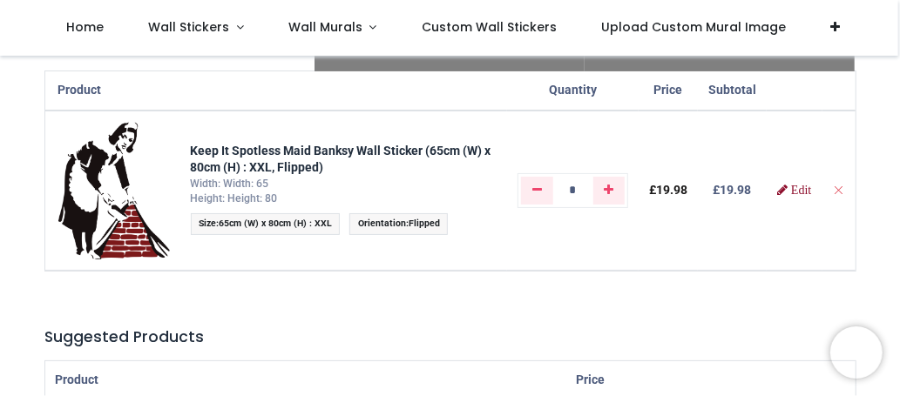
click at [789, 184] on link "Edit" at bounding box center [794, 190] width 34 height 12
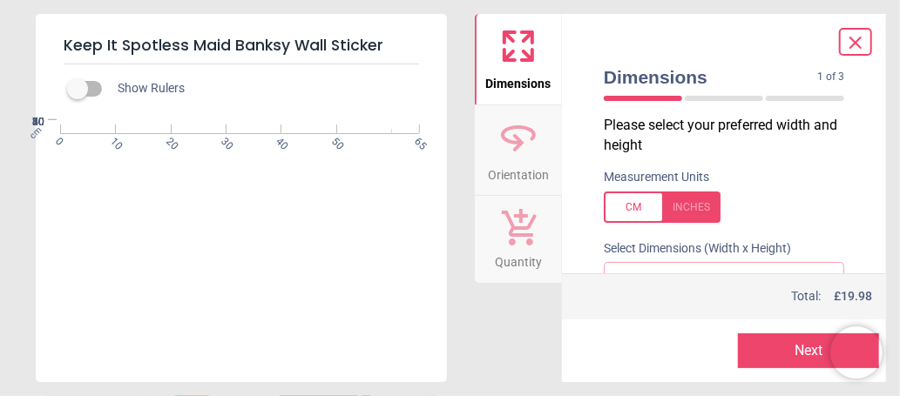
click at [898, 33] on div "Keep It Spotless Maid Banksy Wall Sticker Show Rulers cm 0 10 20 30 40 50 65 0 …" at bounding box center [450, 198] width 900 height 396
click at [539, 166] on span "Orientation" at bounding box center [518, 172] width 61 height 26
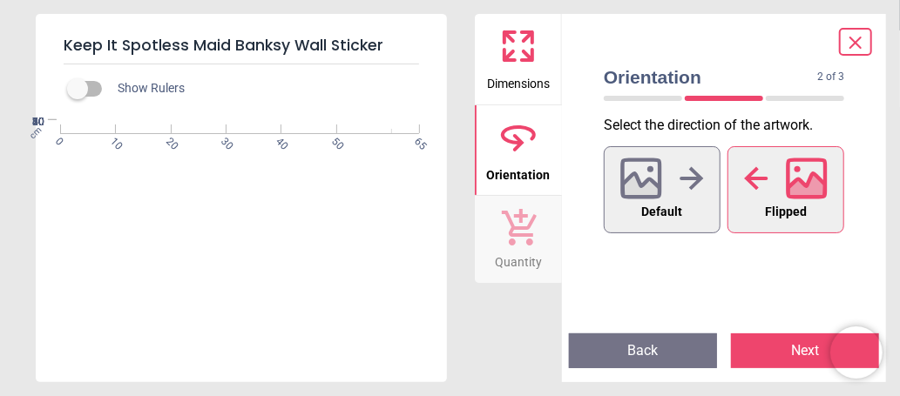
click at [816, 171] on icon at bounding box center [807, 179] width 42 height 42
click at [539, 253] on span "Quantity" at bounding box center [518, 259] width 47 height 26
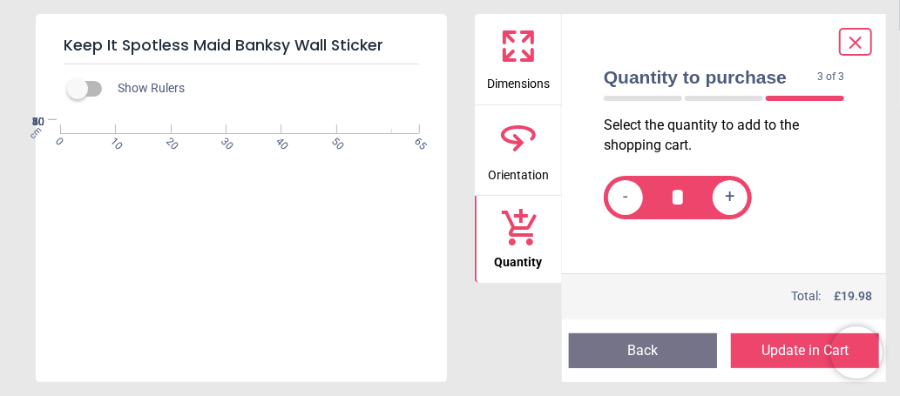
click at [775, 354] on button "Update in Cart" at bounding box center [805, 351] width 148 height 35
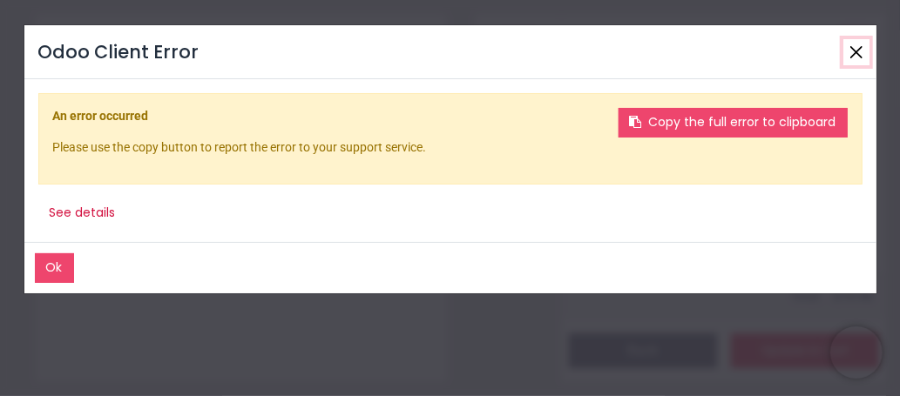
click at [865, 52] on button "Close" at bounding box center [856, 52] width 26 height 26
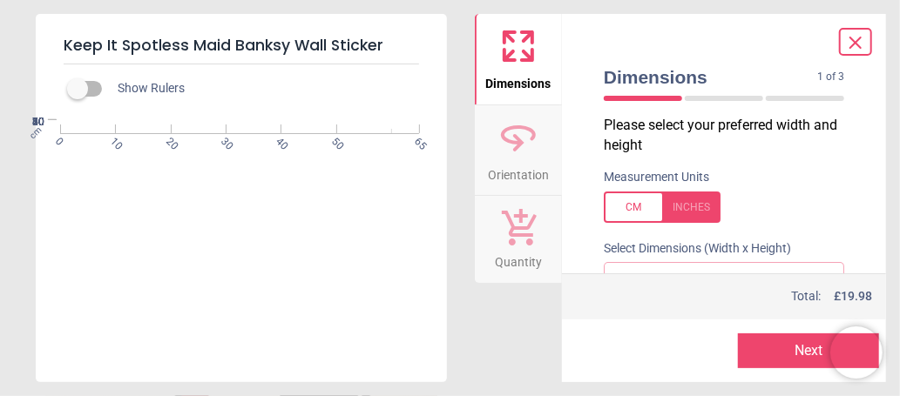
click at [859, 30] on div at bounding box center [855, 42] width 33 height 28
click at [859, 38] on icon at bounding box center [855, 42] width 21 height 21
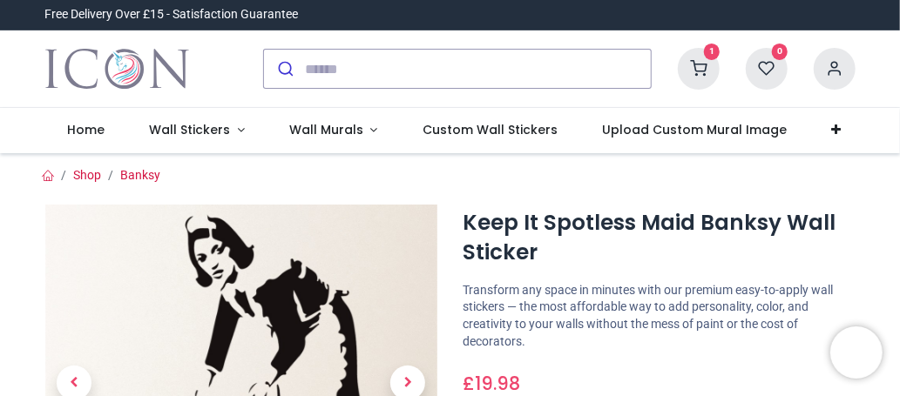
click at [699, 65] on icon at bounding box center [699, 69] width 42 height 42
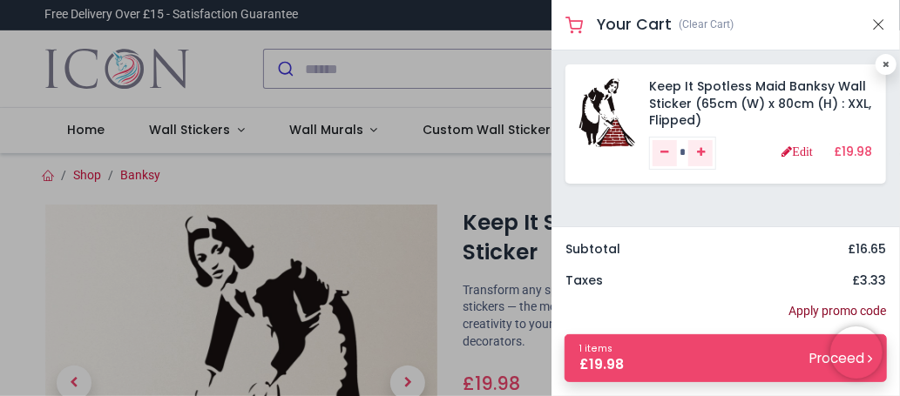
click at [830, 315] on link "Apply promo code" at bounding box center [838, 311] width 98 height 17
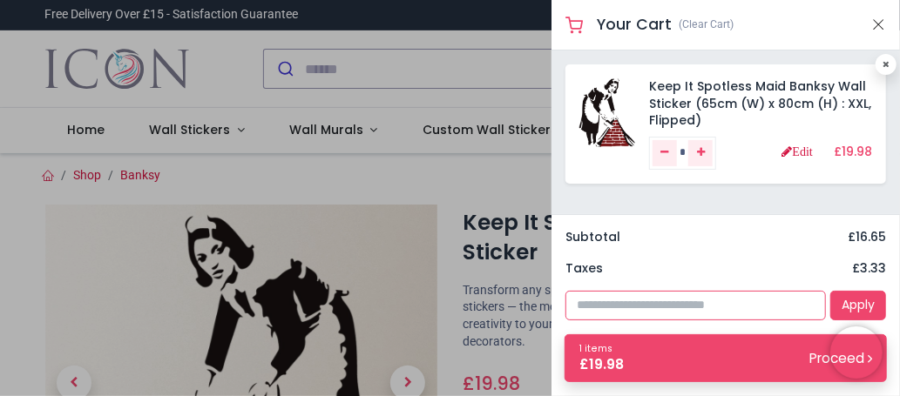
click at [719, 310] on input "text" at bounding box center [696, 306] width 261 height 30
type input "******"
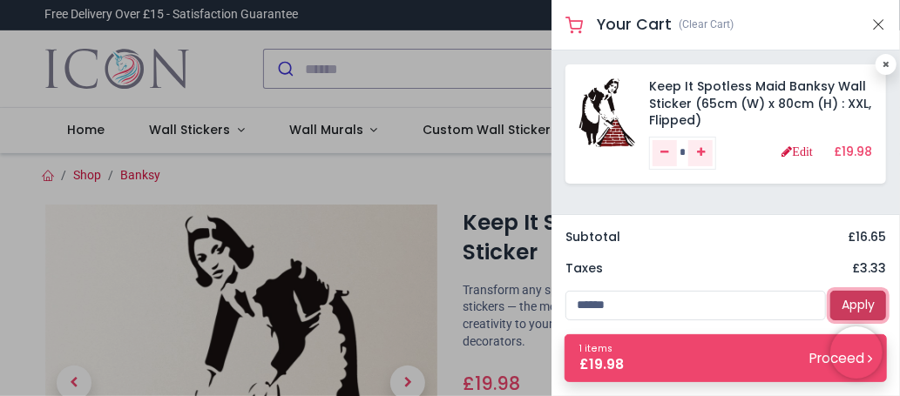
click at [856, 302] on link "Apply" at bounding box center [858, 306] width 56 height 30
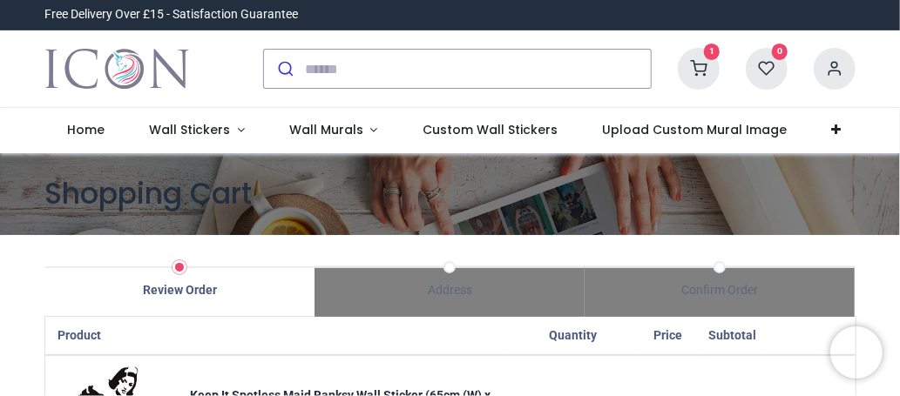
click at [694, 70] on icon at bounding box center [699, 69] width 42 height 42
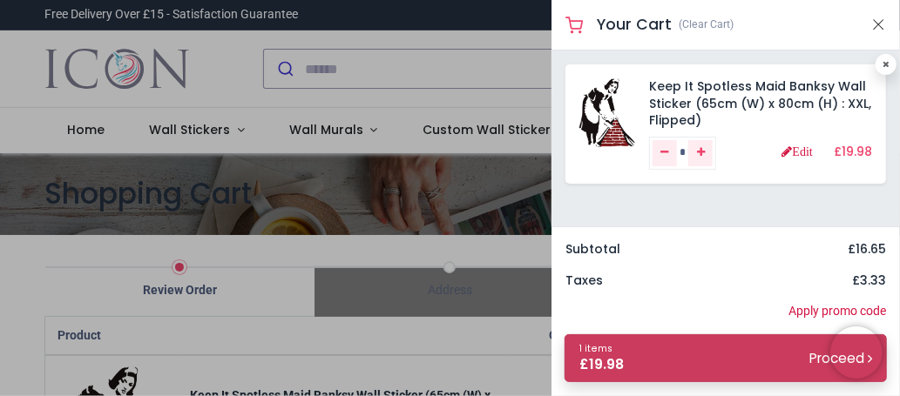
click at [810, 350] on small "Proceed" at bounding box center [841, 358] width 63 height 18
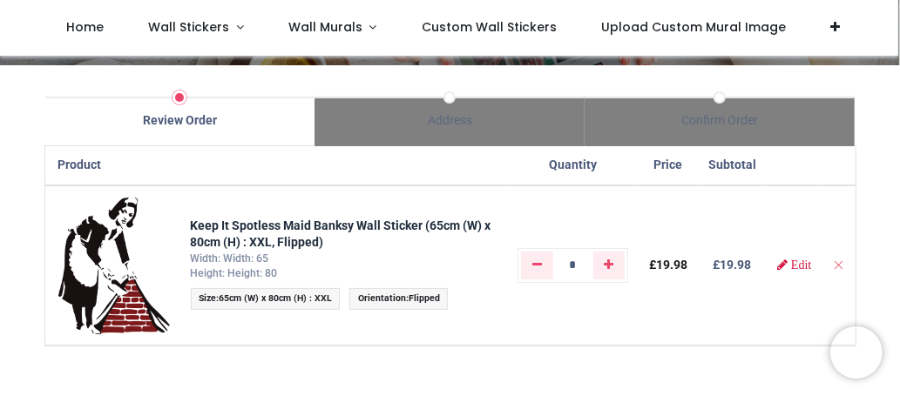
scroll to position [76, 0]
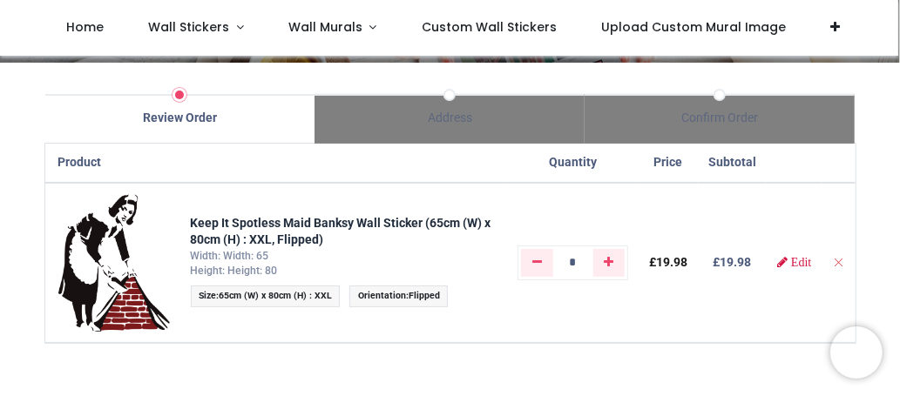
click at [430, 142] on div "Address" at bounding box center [450, 119] width 270 height 51
click at [437, 125] on div "Address" at bounding box center [450, 119] width 270 height 51
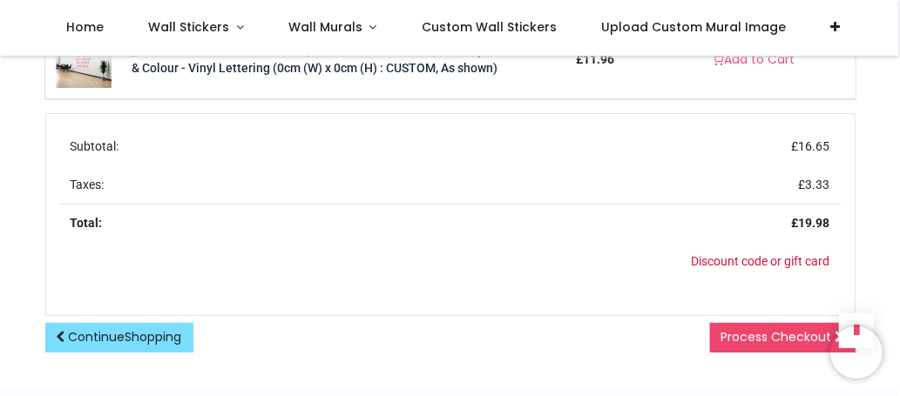
scroll to position [838, 0]
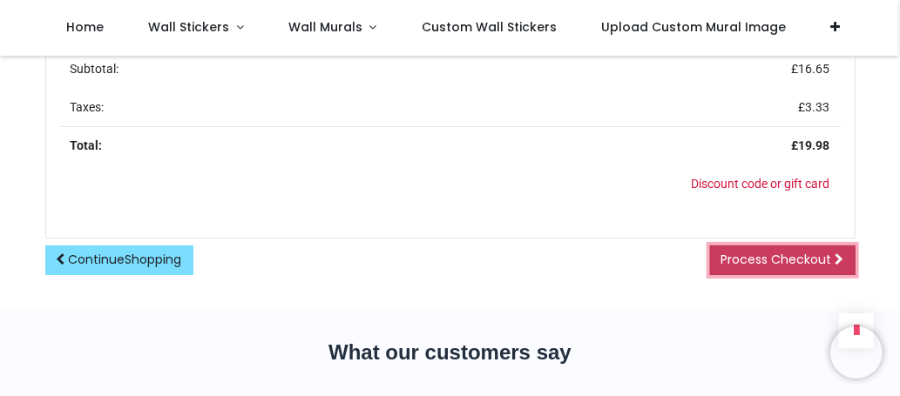
click at [802, 251] on span "Process Checkout" at bounding box center [777, 259] width 111 height 17
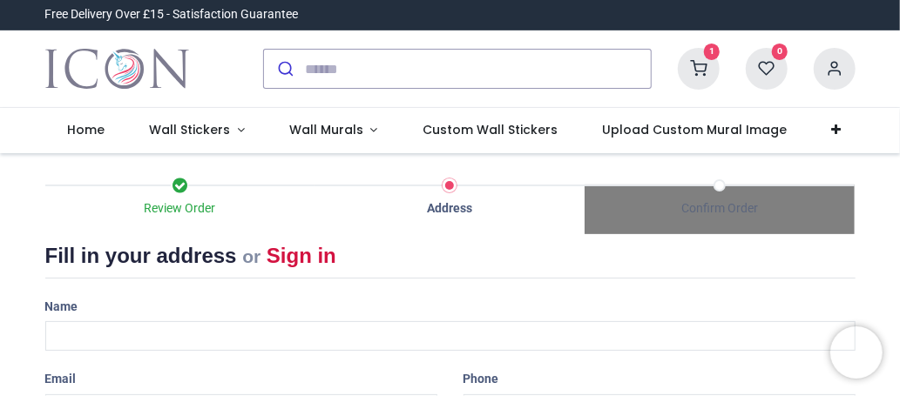
select select "***"
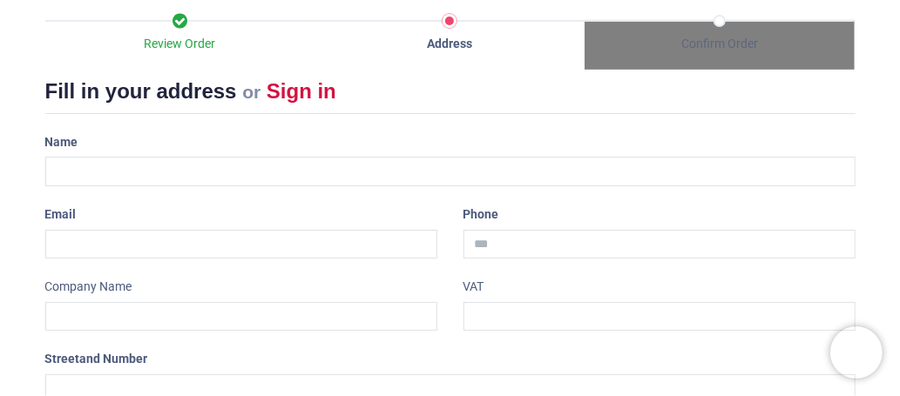
scroll to position [166, 0]
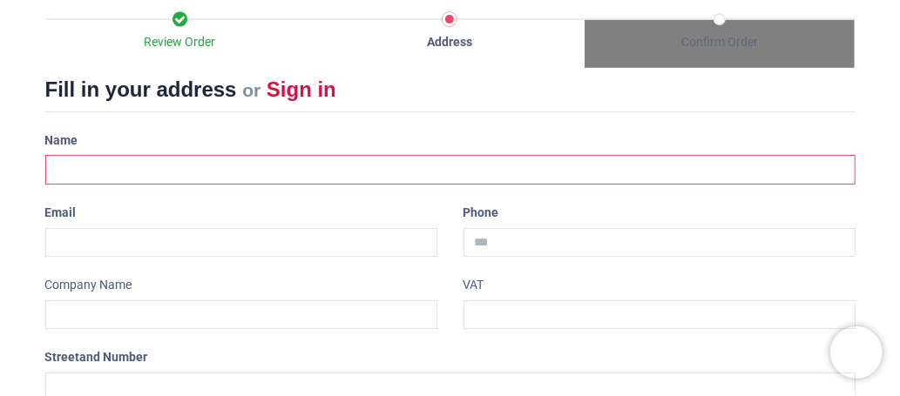
click at [186, 176] on input "text" at bounding box center [450, 170] width 810 height 30
drag, startPoint x: 188, startPoint y: 174, endPoint x: 187, endPoint y: 188, distance: 14.0
click at [187, 188] on div "Name Email Phone Company Name VAT Street" at bounding box center [450, 389] width 837 height 527
type input "**********"
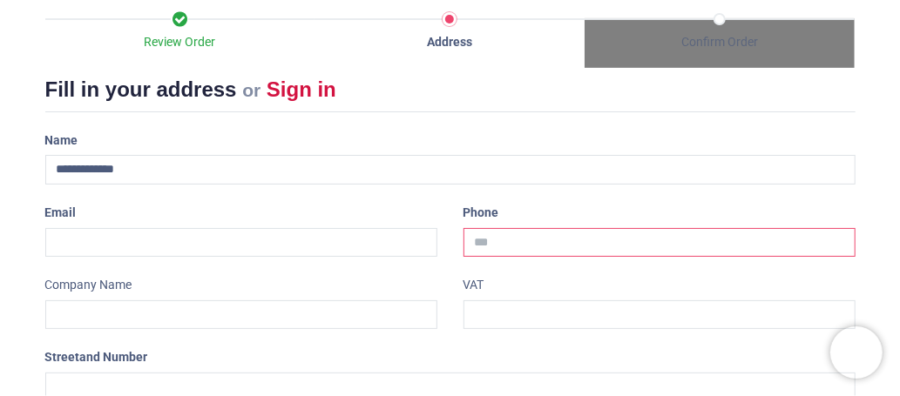
type input "**********"
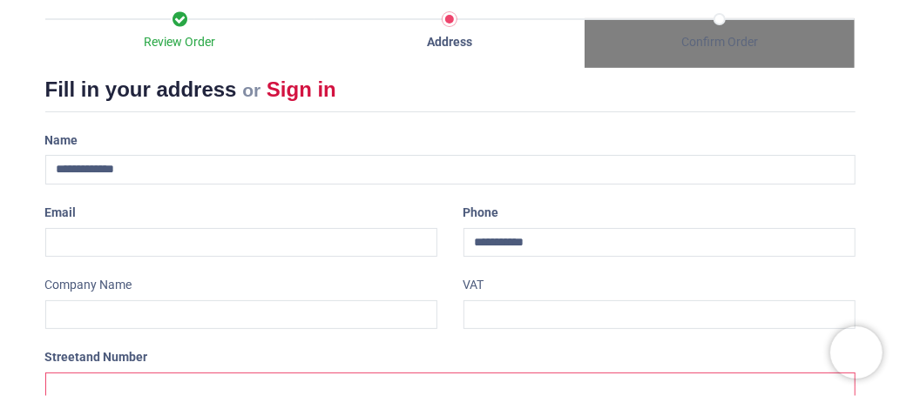
type input "**********"
type input "*********"
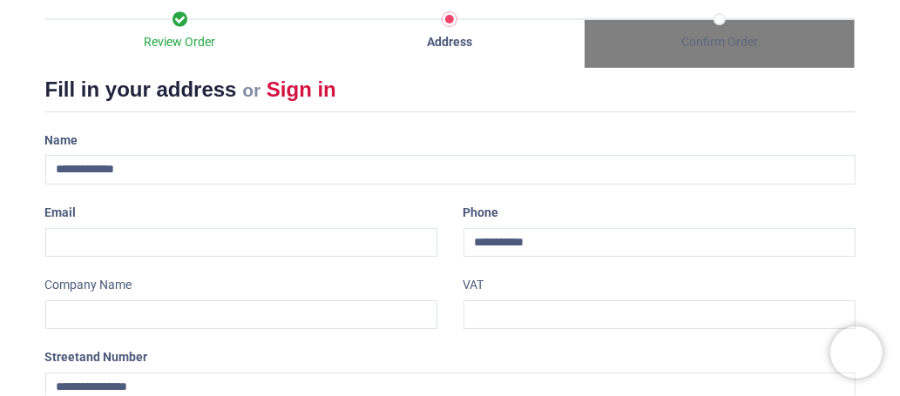
type input "******"
type input "********"
select select "***"
click at [177, 246] on input "email" at bounding box center [241, 243] width 392 height 30
type input "**********"
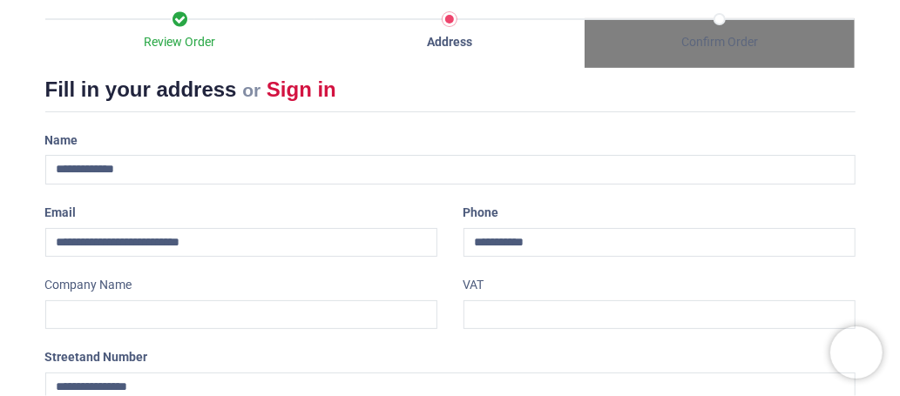
drag, startPoint x: 898, startPoint y: 132, endPoint x: 898, endPoint y: 155, distance: 23.5
click at [898, 155] on div "Login • Register Home Wall Stickers" at bounding box center [450, 198] width 900 height 396
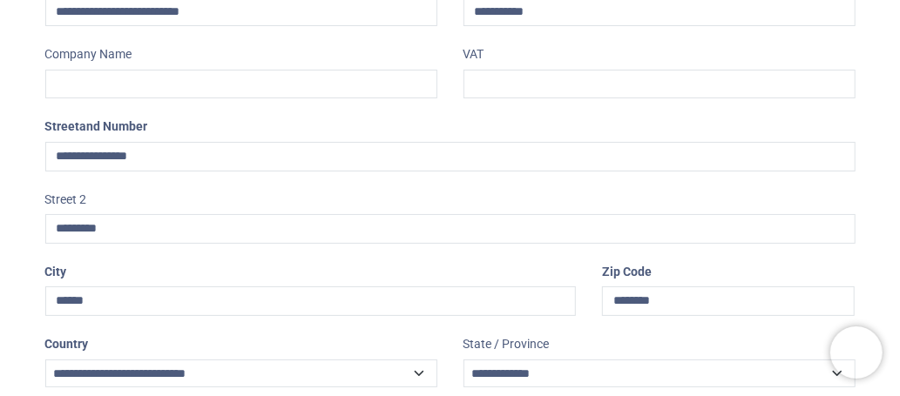
scroll to position [480, 0]
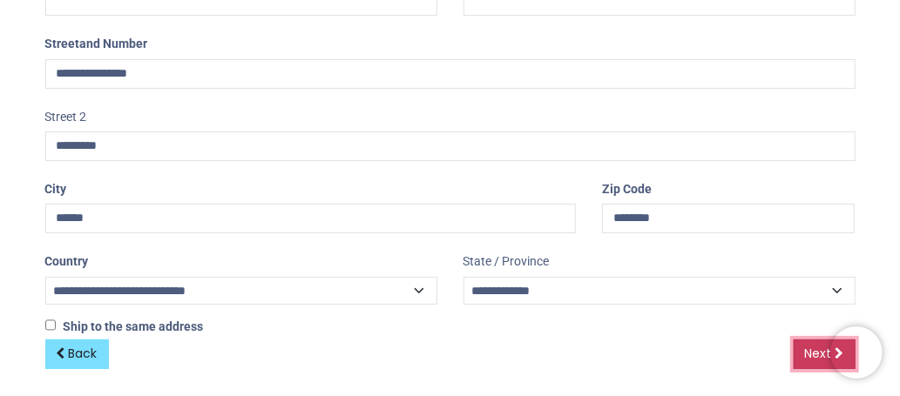
click at [815, 357] on link "Next" at bounding box center [825, 355] width 62 height 30
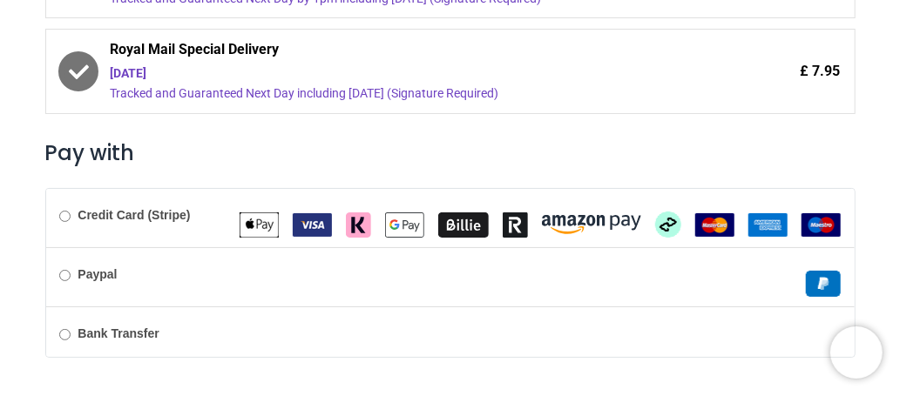
scroll to position [635, 0]
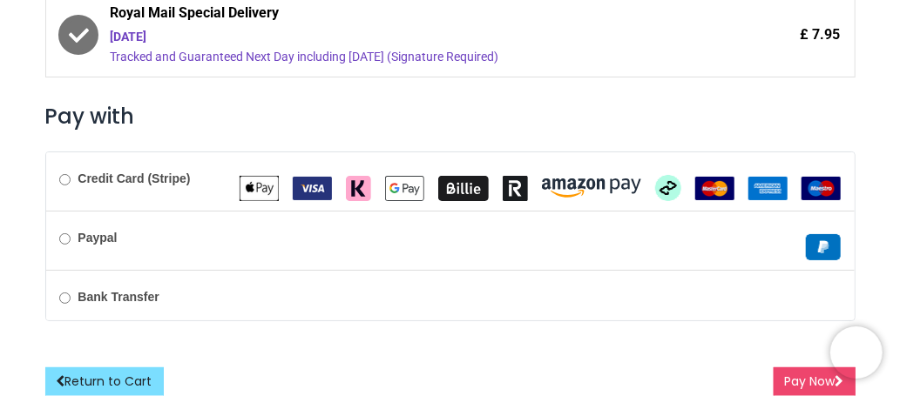
click at [866, 279] on div "Edit Billing & Shipping: [STREET_ADDRESS] Choose a delivery method Royal Mail S…" at bounding box center [450, 22] width 837 height 750
click at [146, 376] on link "Return to Cart" at bounding box center [104, 383] width 119 height 30
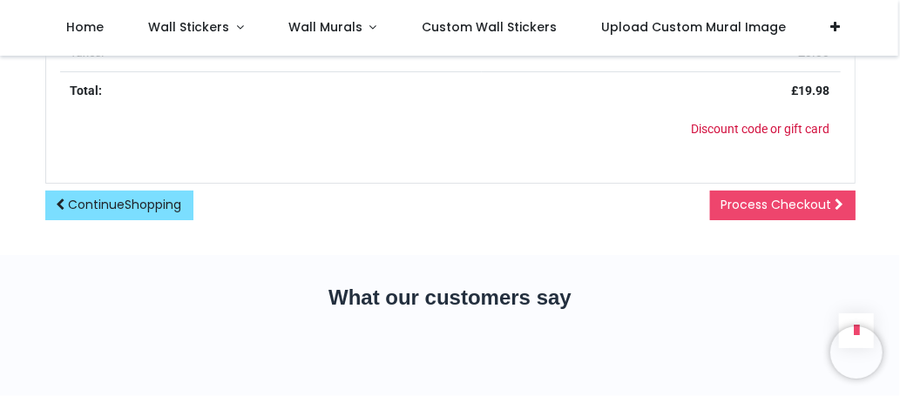
scroll to position [887, 0]
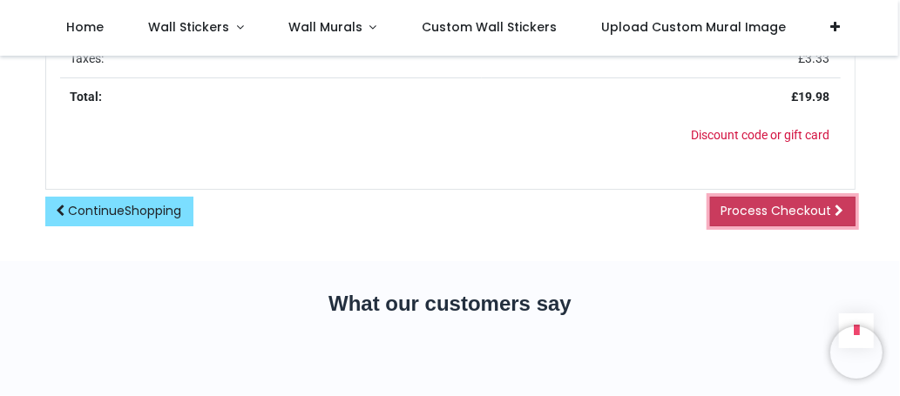
click at [789, 215] on span "Process Checkout" at bounding box center [777, 210] width 111 height 17
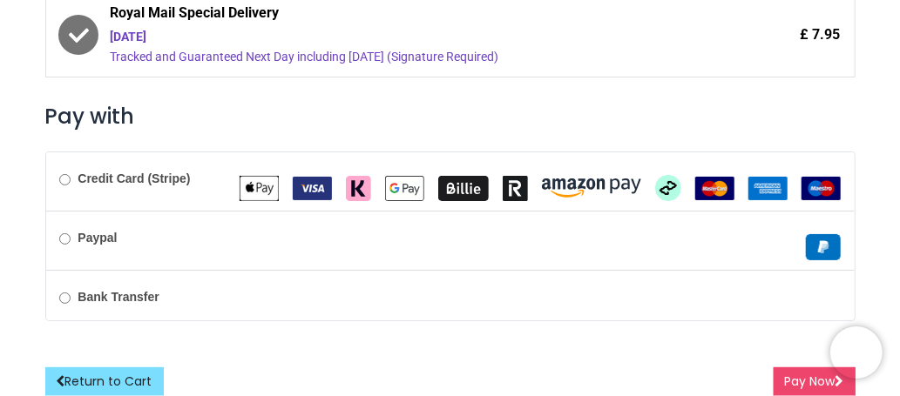
scroll to position [635, 0]
click at [72, 171] on label "Credit Card (Stripe)" at bounding box center [124, 179] width 131 height 17
click at [779, 369] on button "Pay Now" at bounding box center [815, 383] width 82 height 30
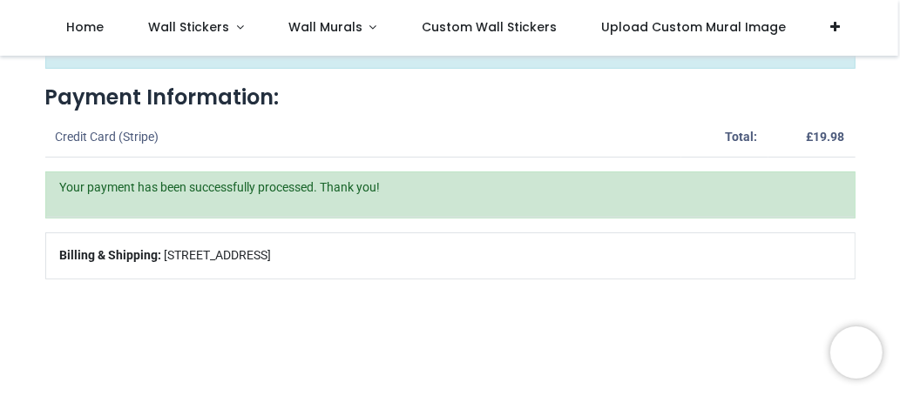
scroll to position [136, 0]
